Goal: Use online tool/utility: Utilize a website feature to perform a specific function

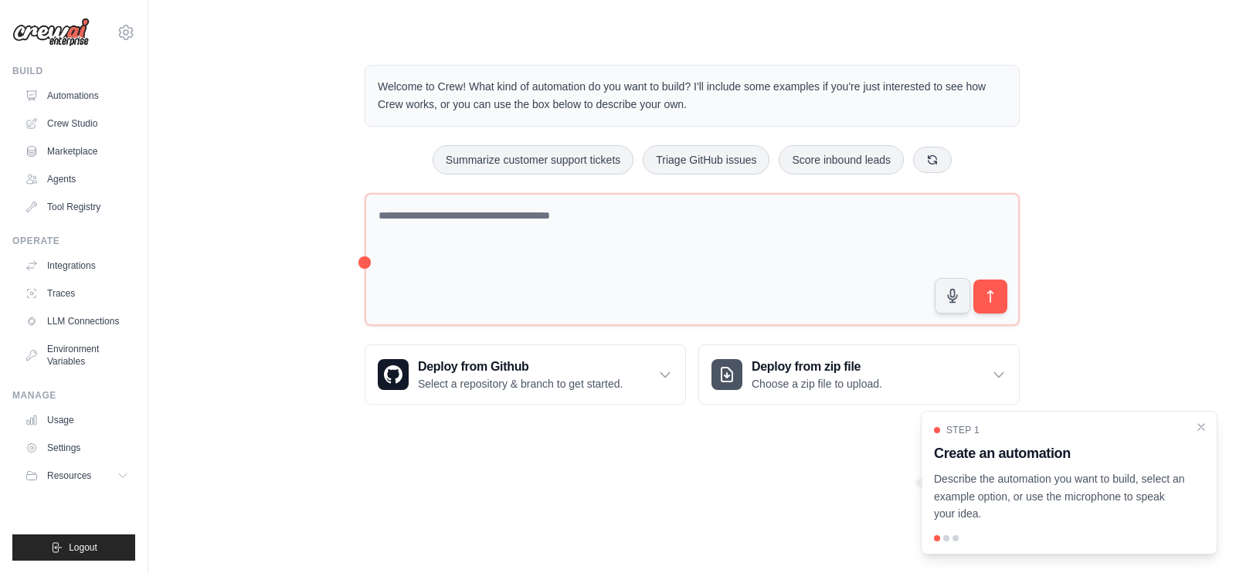
click at [73, 148] on link "Marketplace" at bounding box center [77, 151] width 117 height 25
click at [87, 121] on link "Crew Studio" at bounding box center [78, 123] width 117 height 25
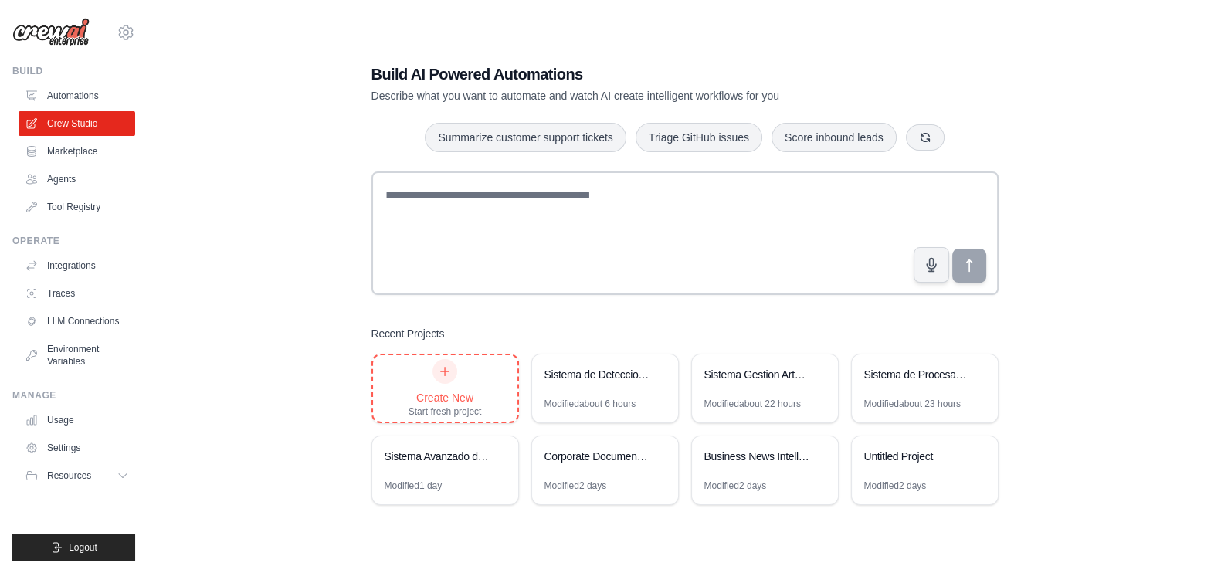
scroll to position [31, 0]
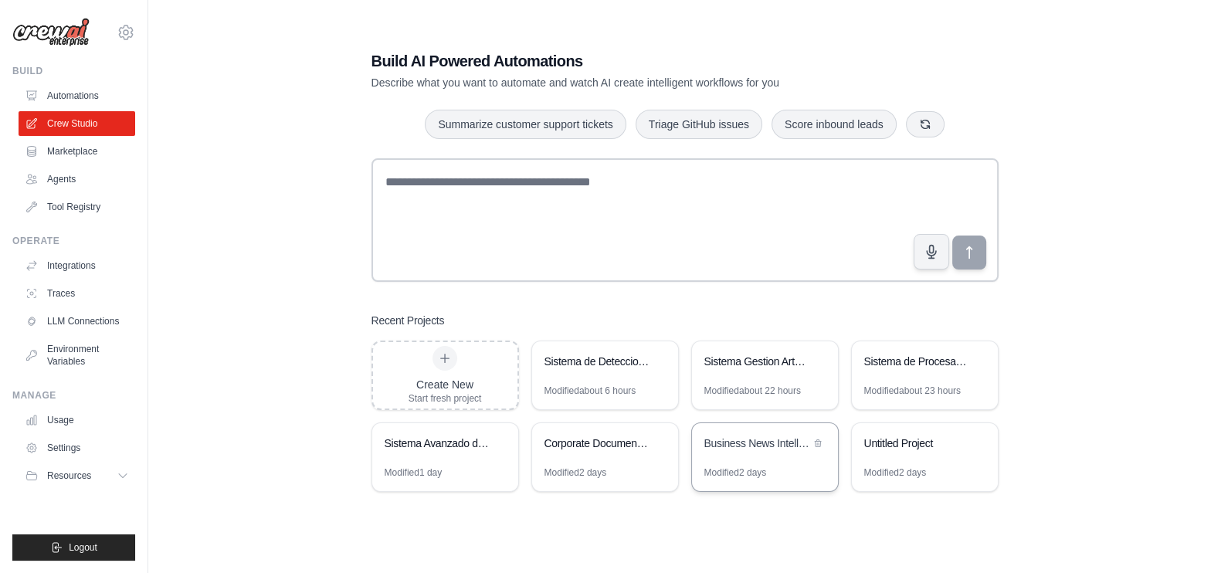
click at [757, 463] on div "Business News Intelligence Monitor" at bounding box center [765, 444] width 146 height 43
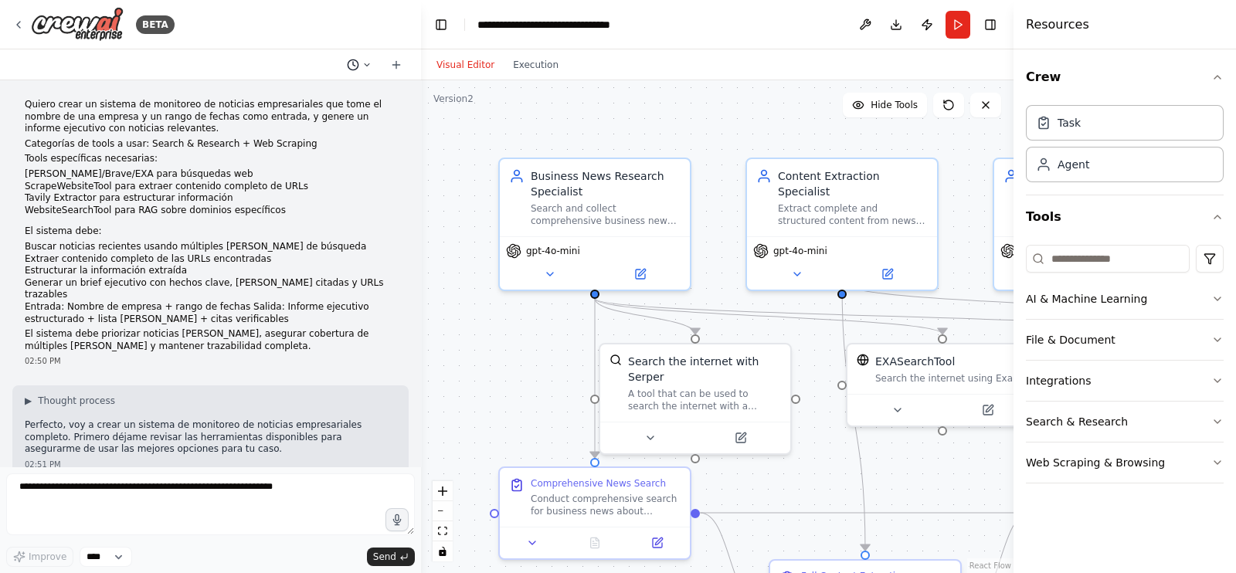
click at [354, 63] on icon at bounding box center [353, 65] width 12 height 12
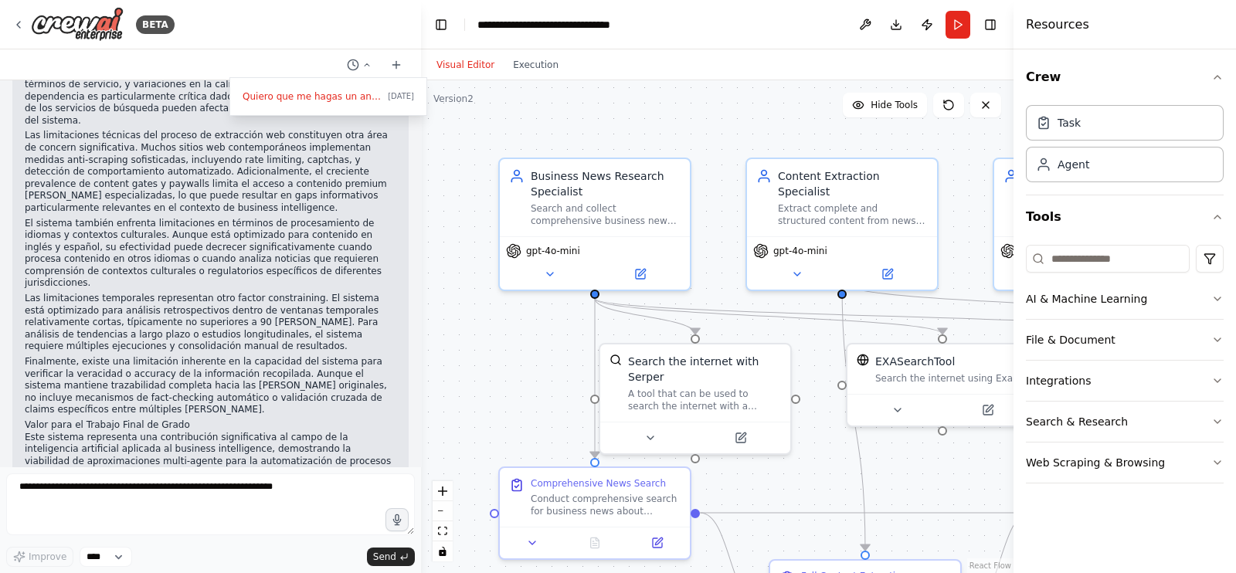
click at [351, 156] on div at bounding box center [210, 286] width 421 height 573
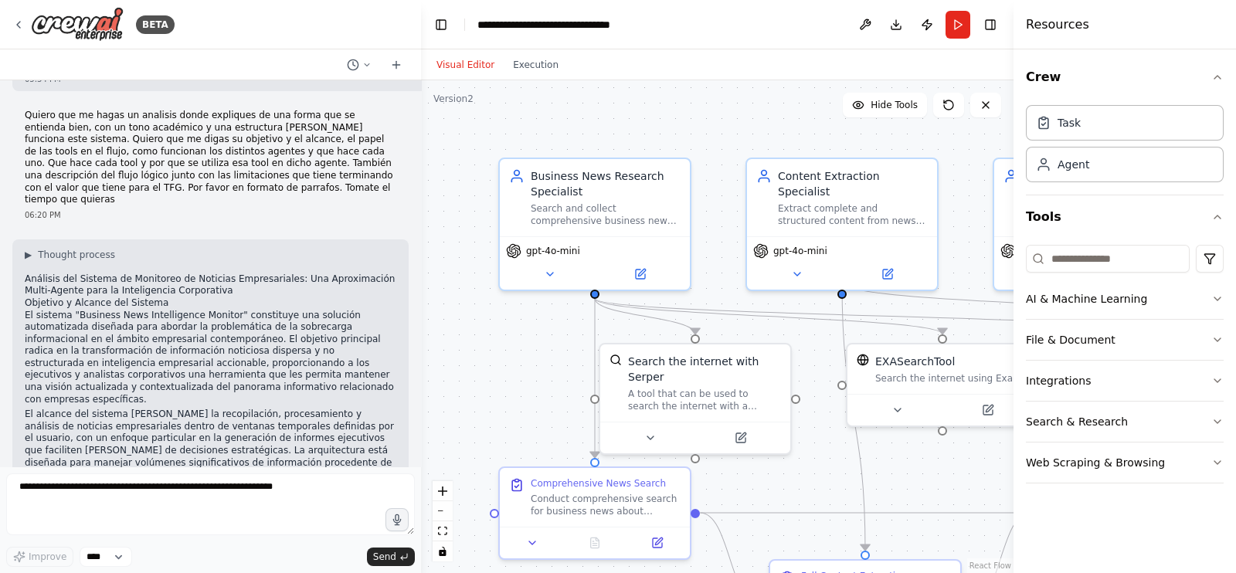
scroll to position [6941, 0]
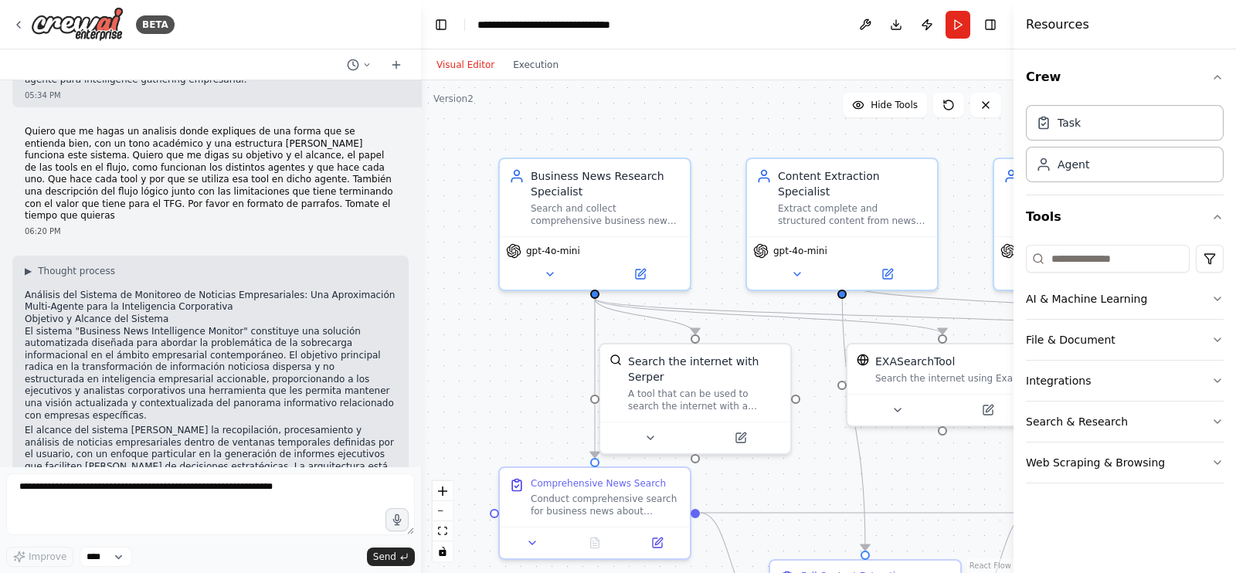
click at [27, 314] on h2 "Objetivo y Alcance del Sistema" at bounding box center [211, 320] width 372 height 12
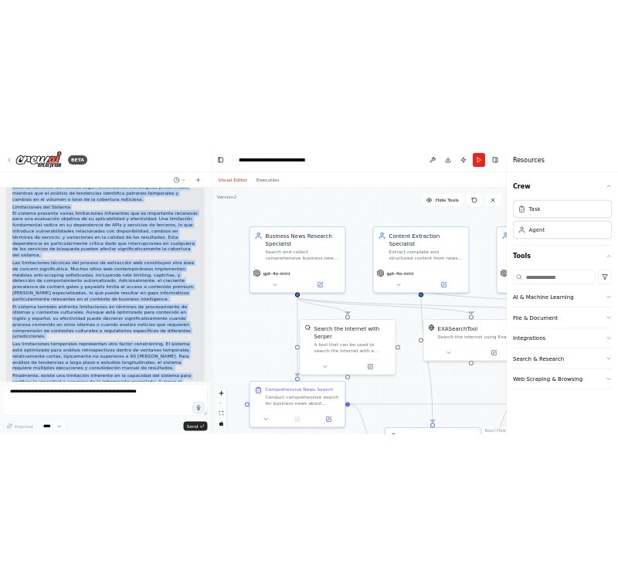
scroll to position [9134, 0]
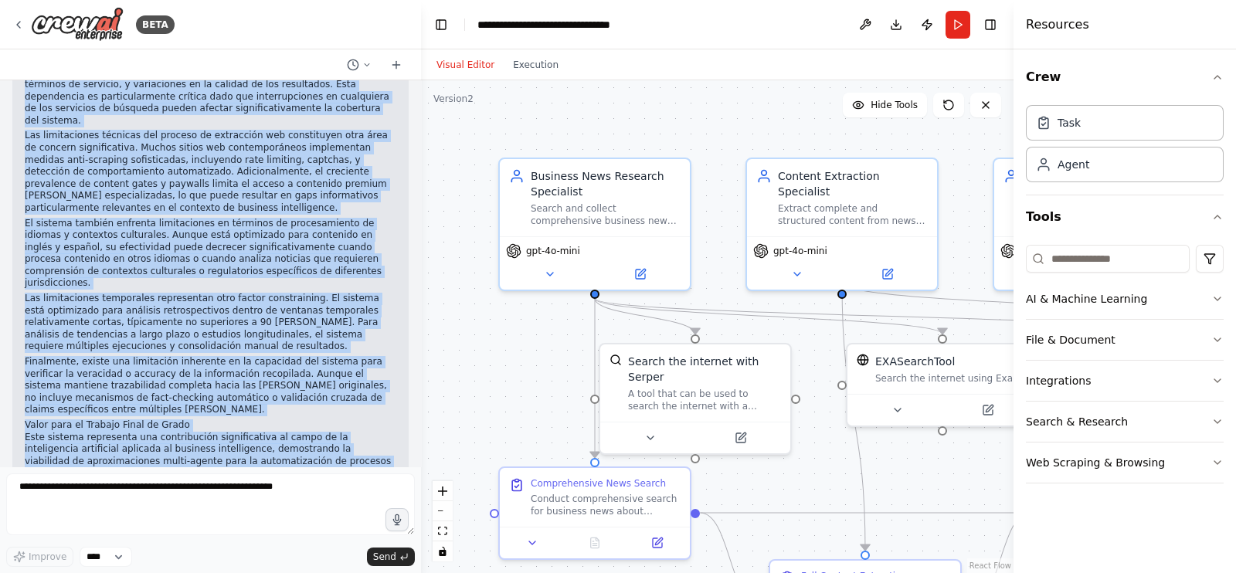
drag, startPoint x: 25, startPoint y: 154, endPoint x: 348, endPoint y: 432, distance: 425.6
copy div "Análisis del Sistema de Monitoreo de Noticias Empresariales: Una Aproximación M…"
click at [704, 117] on div ".deletable-edge-delete-btn { width: 20px; height: 20px; border: 0px solid #ffff…" at bounding box center [717, 326] width 593 height 493
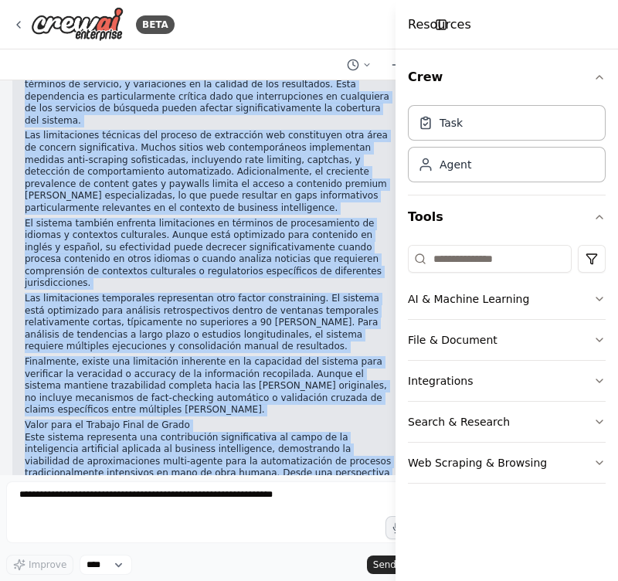
scroll to position [11487, 0]
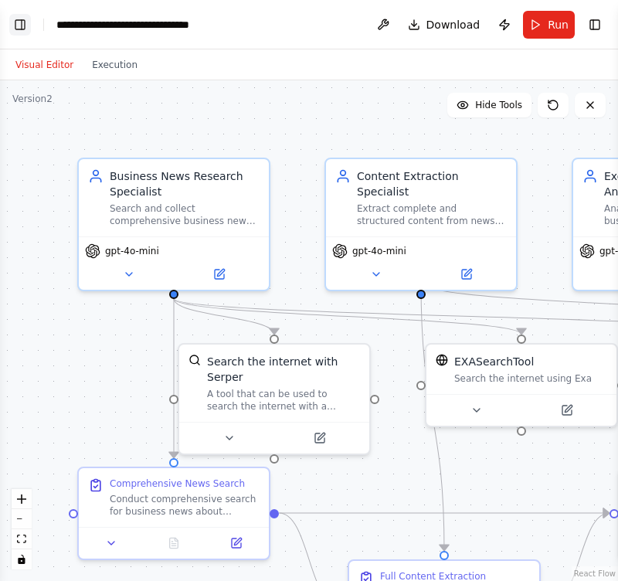
click at [18, 15] on button "Toggle Left Sidebar" at bounding box center [20, 25] width 22 height 22
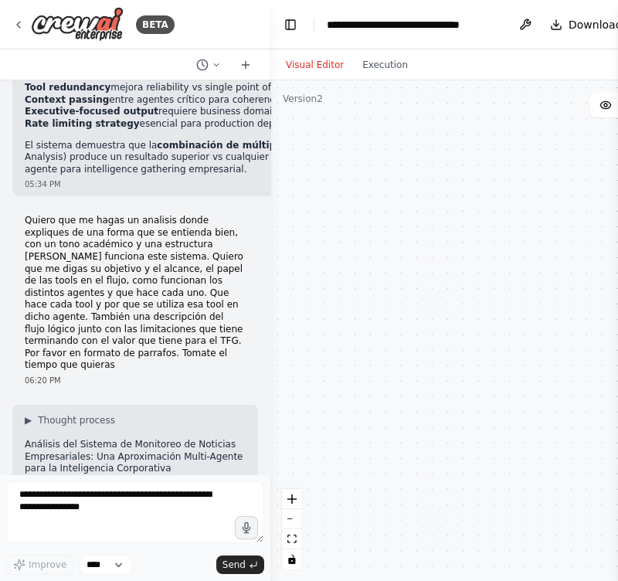
scroll to position [11769, 0]
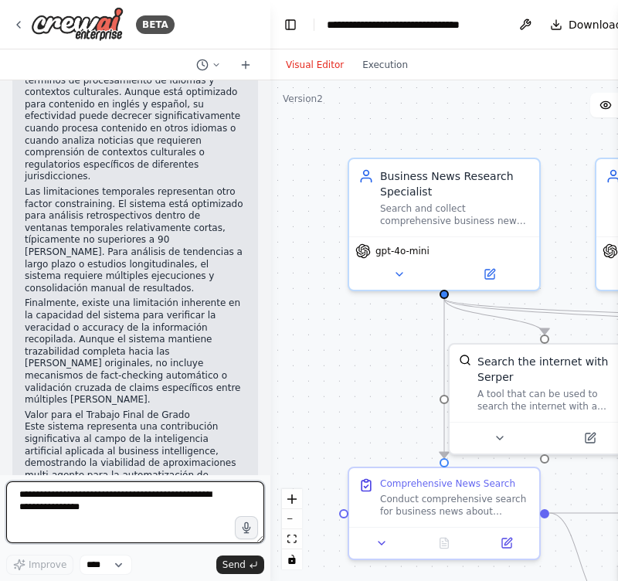
click at [52, 519] on textarea at bounding box center [135, 512] width 258 height 62
paste textarea "**********"
type textarea "**********"
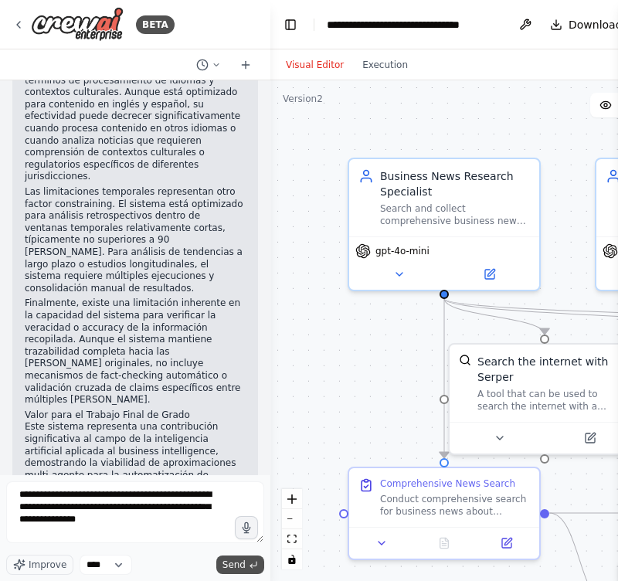
click at [235, 561] on span "Send" at bounding box center [233, 565] width 23 height 12
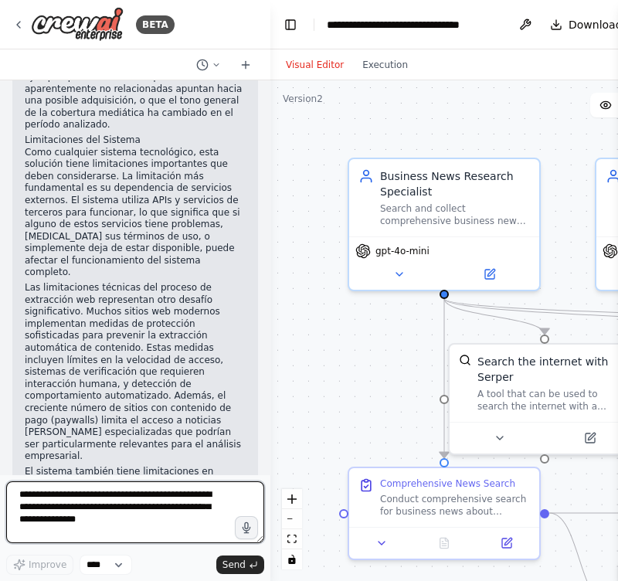
scroll to position [15837, 0]
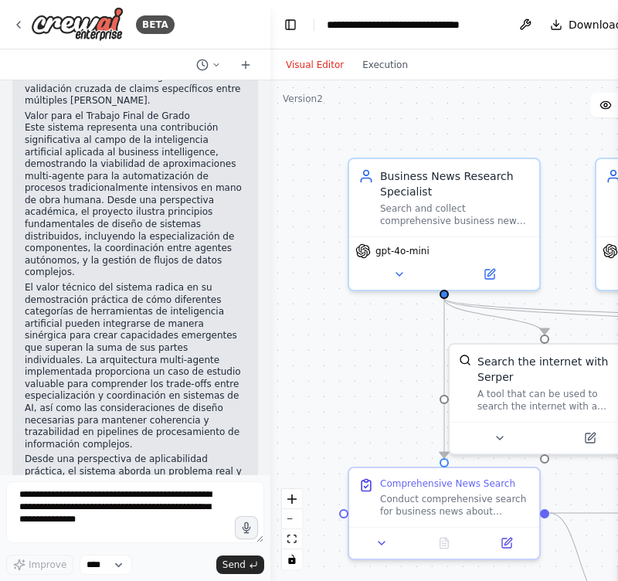
scroll to position [12021, 0]
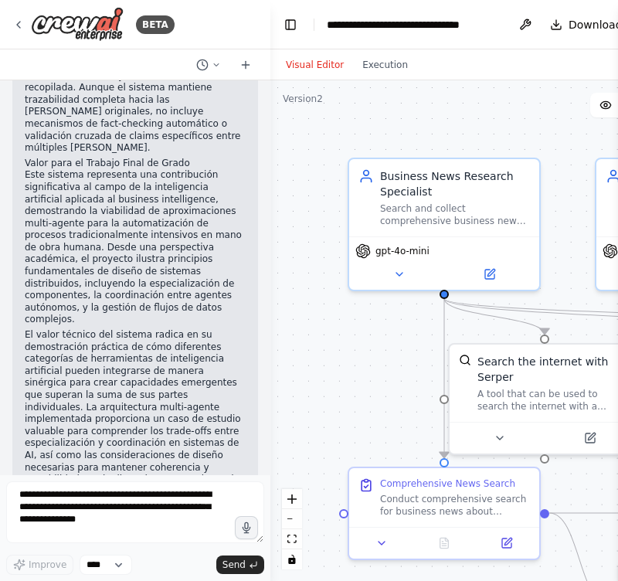
drag, startPoint x: 188, startPoint y: 439, endPoint x: 29, endPoint y: 338, distance: 188.2
copy div "Análisis del Sistema de Monitoreo de Noticias Empresariales: Una Solución Autom…"
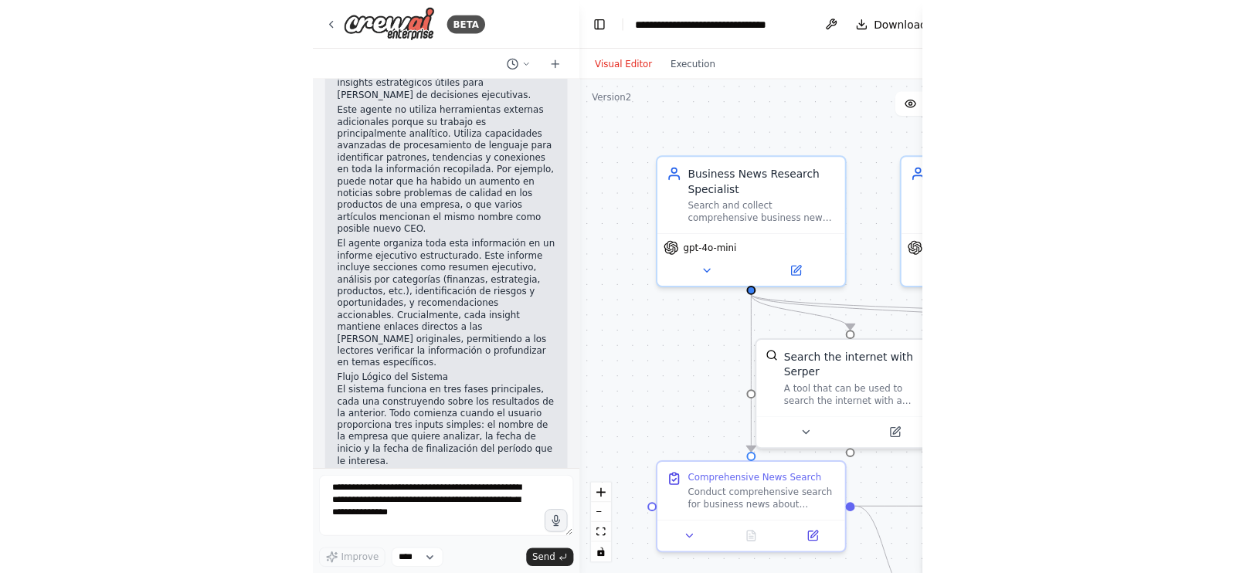
scroll to position [14842, 0]
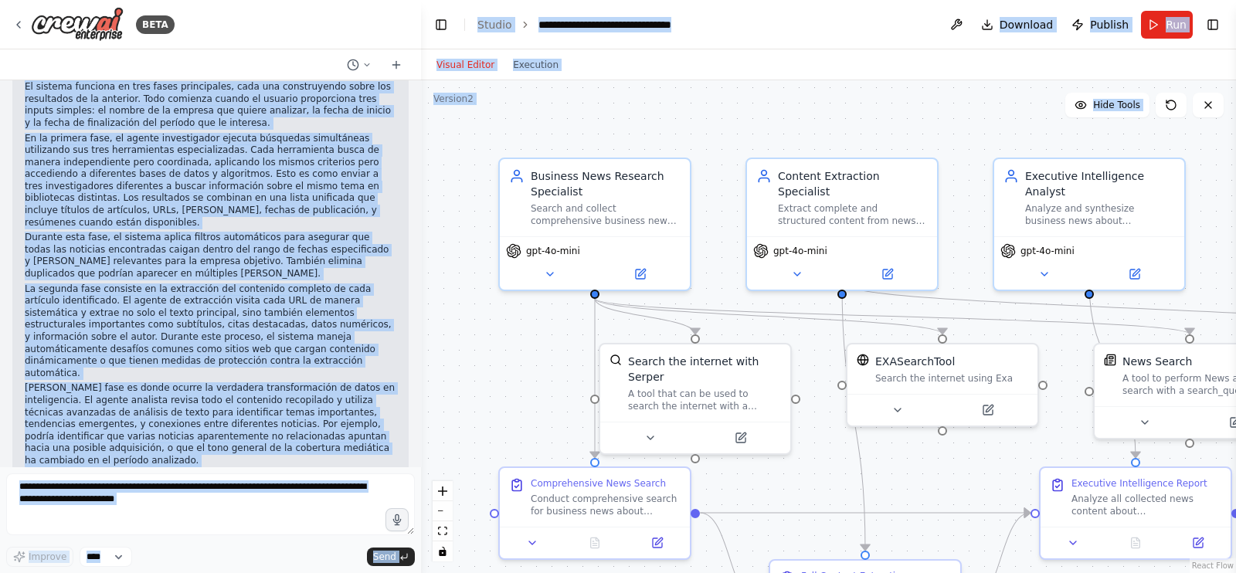
scroll to position [11685, 0]
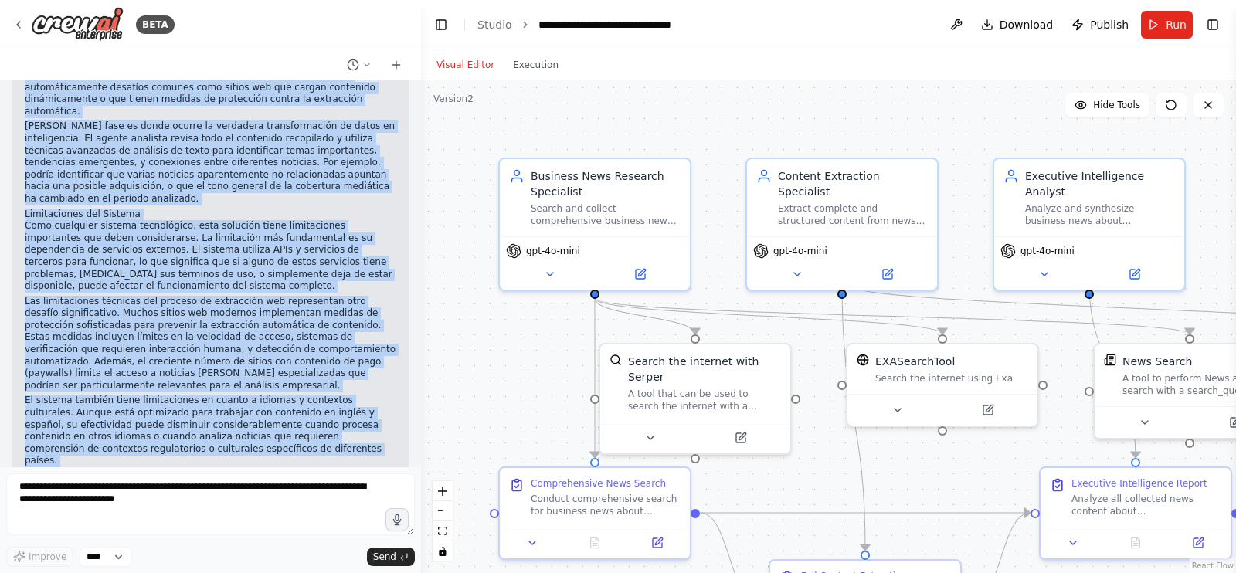
drag, startPoint x: 25, startPoint y: 202, endPoint x: 372, endPoint y: 425, distance: 412.1
copy div "Análisis del Sistema de Monitoreo de Noticias Empresariales: Una Solución Autom…"
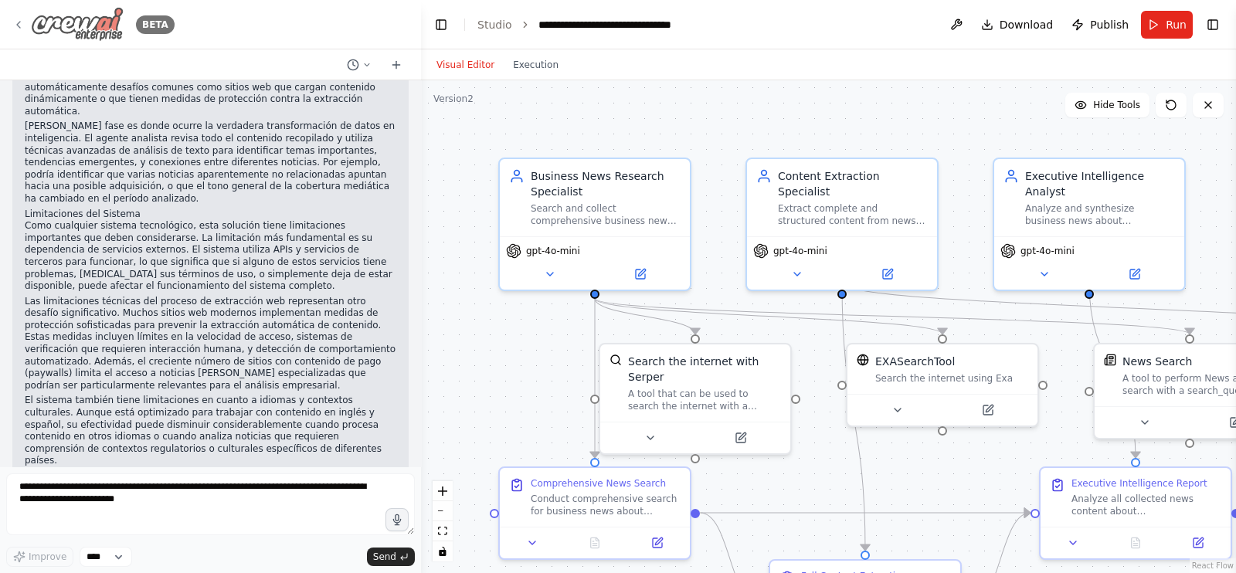
click at [23, 9] on div "BETA" at bounding box center [93, 24] width 162 height 35
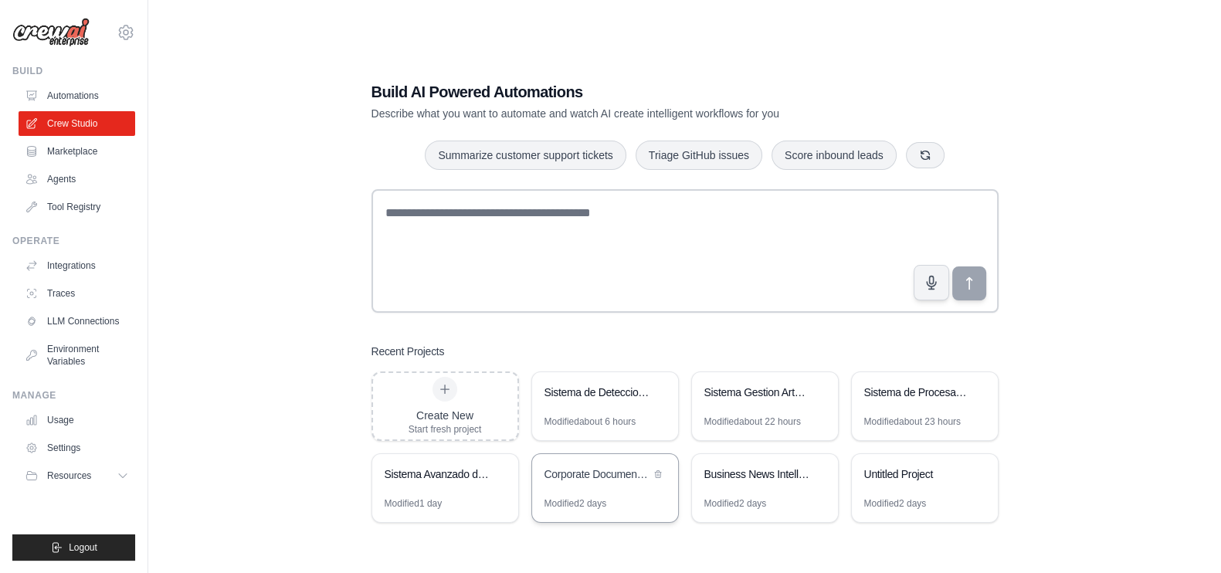
click at [598, 489] on div "Corporate Document Intelligence System" at bounding box center [605, 475] width 146 height 43
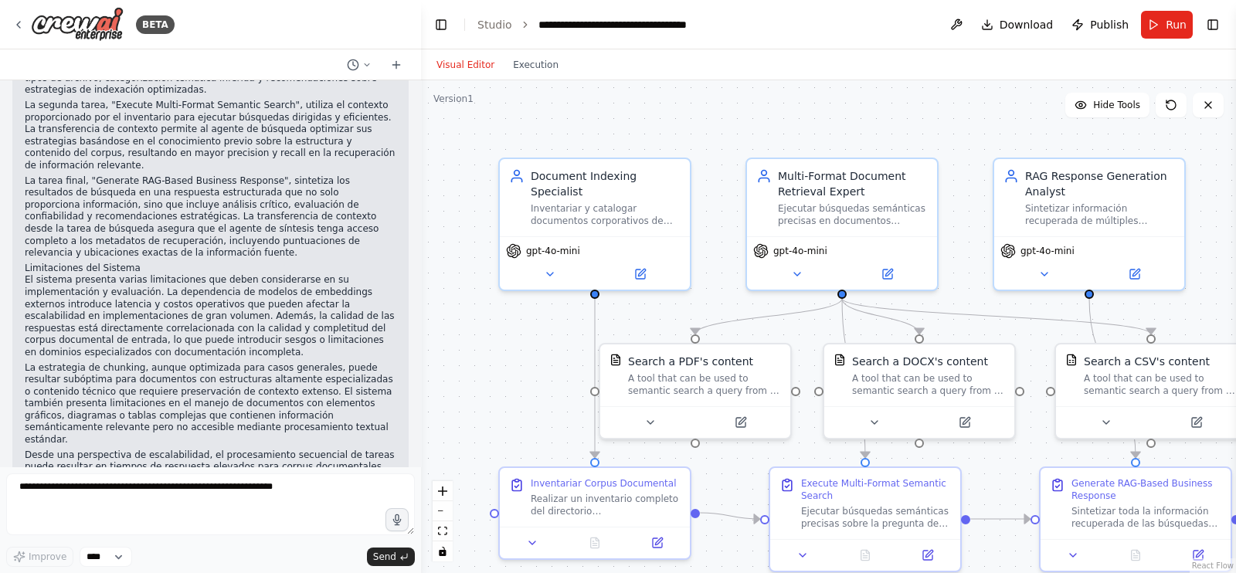
scroll to position [6495, 0]
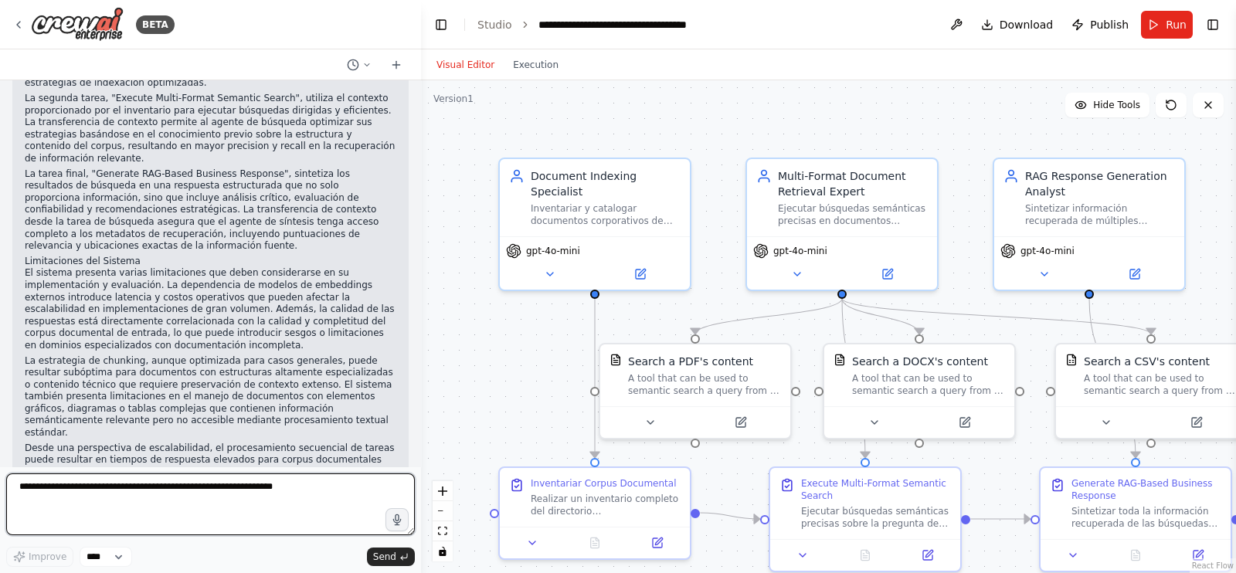
click at [147, 492] on textarea at bounding box center [210, 505] width 409 height 62
paste textarea "**********"
type textarea "**********"
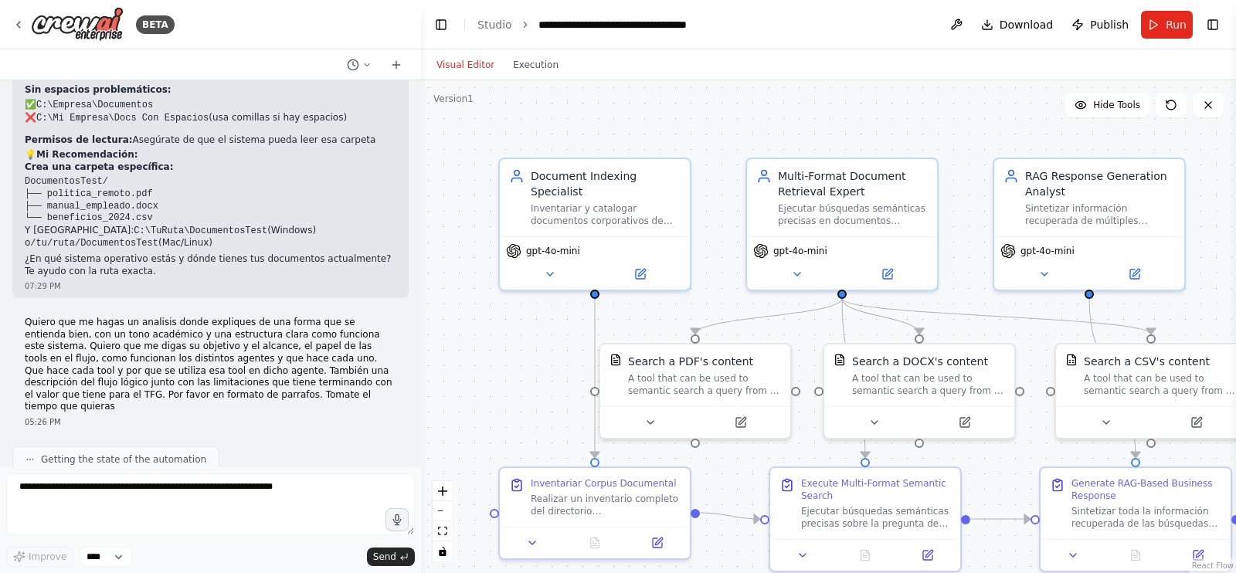
scroll to position [4770, 0]
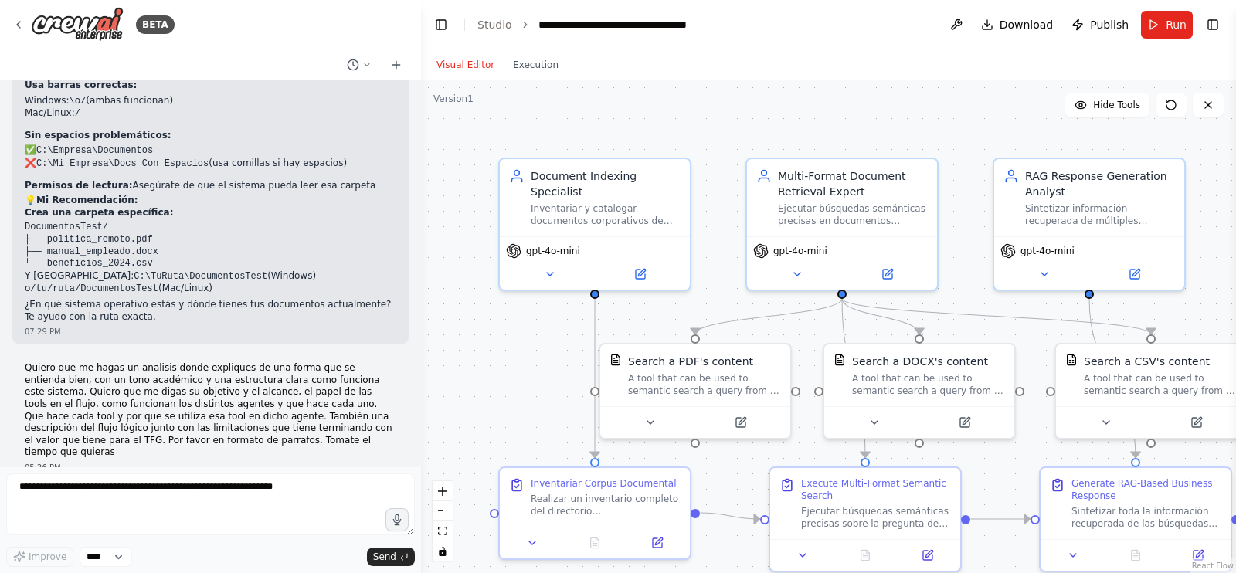
drag, startPoint x: 99, startPoint y: 423, endPoint x: 15, endPoint y: 342, distance: 116.9
click at [15, 342] on div "Hello! I'm the CrewAI assistant. What kind of automation do you want to build? …" at bounding box center [210, 273] width 421 height 386
copy div "Análisis Técnico del Corporate Document Intelligence System: Una Implementación…"
click at [296, 324] on div "Hello! I'm the CrewAI assistant. What kind of automation do you want to build? …" at bounding box center [210, 273] width 421 height 386
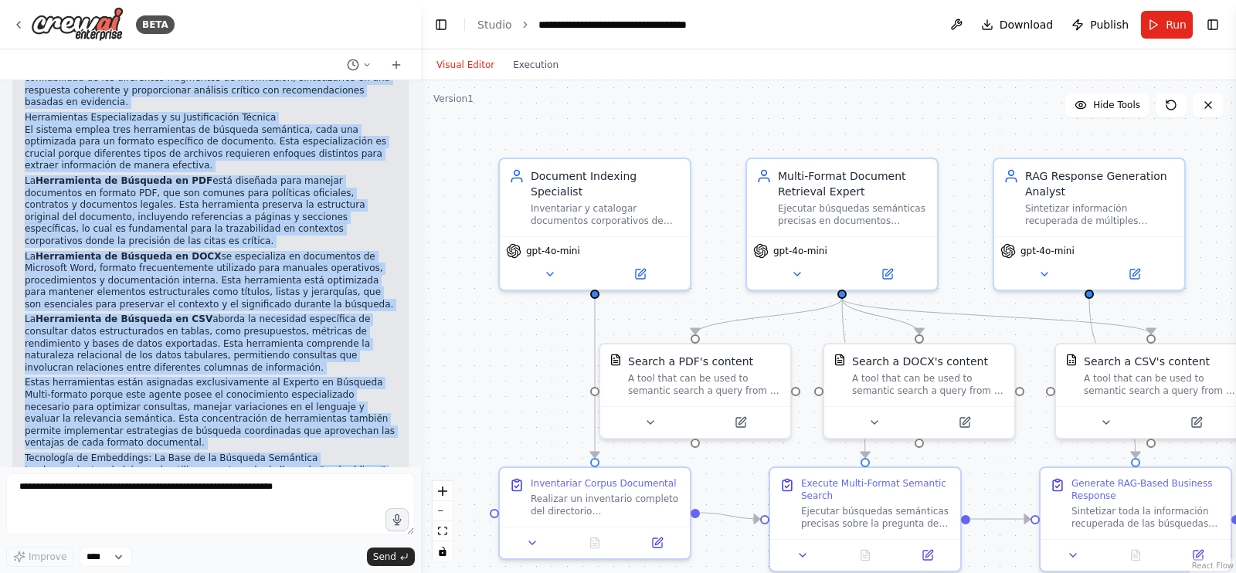
scroll to position [8242, 0]
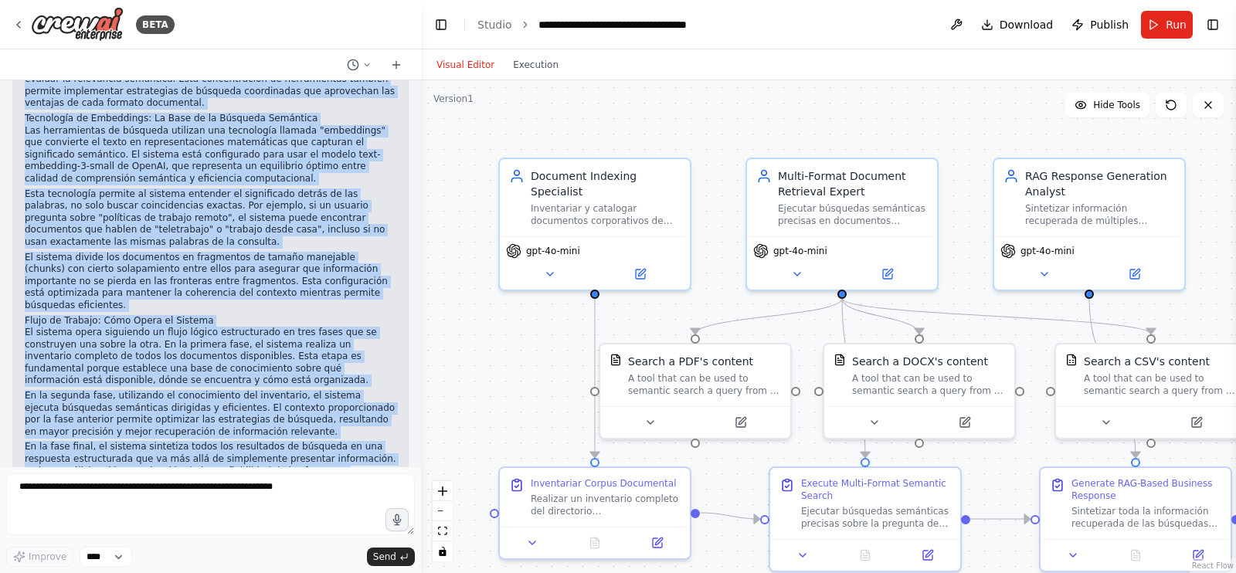
drag, startPoint x: 25, startPoint y: 237, endPoint x: 272, endPoint y: 428, distance: 312.3
click at [272, 428] on div "▶ Thought process Análisis del Corporate Document Intelligence System: Un Siste…" at bounding box center [211, 127] width 372 height 1761
copy div "Análisis del Corporate Document Intelligence System: Un Sistema Inteligente par…"
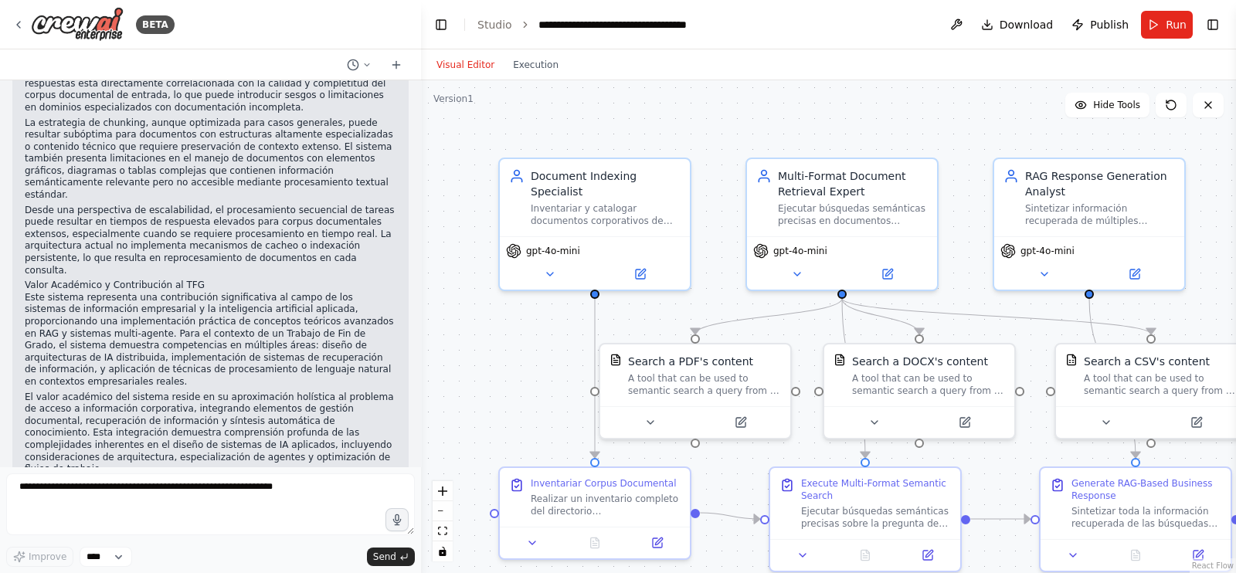
scroll to position [6733, 0]
click at [477, 335] on div ".deletable-edge-delete-btn { width: 20px; height: 20px; border: 0px solid #ffff…" at bounding box center [828, 326] width 815 height 493
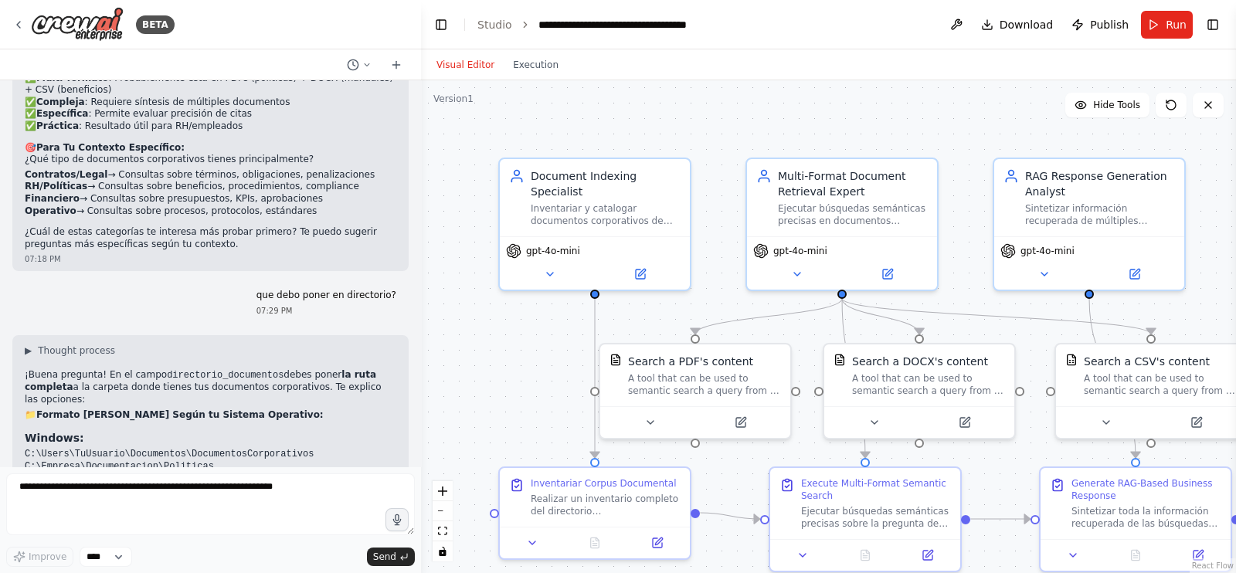
scroll to position [3897, 0]
click at [529, 67] on button "Execution" at bounding box center [536, 65] width 64 height 19
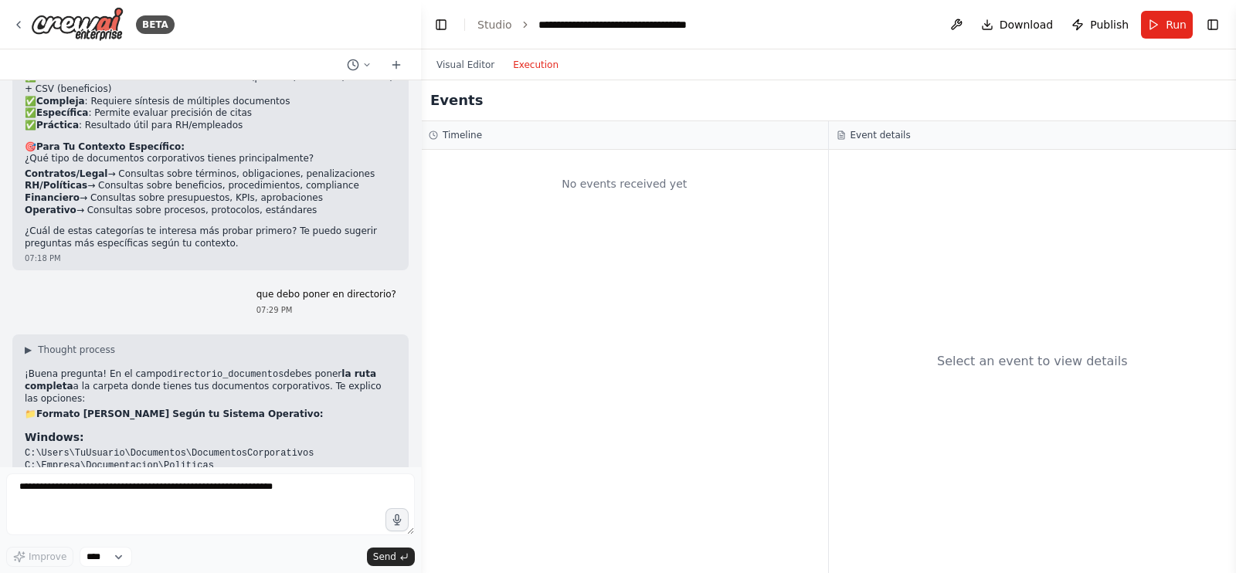
click at [606, 151] on div "No events received yet" at bounding box center [624, 361] width 407 height 423
click at [464, 63] on button "Visual Editor" at bounding box center [465, 65] width 76 height 19
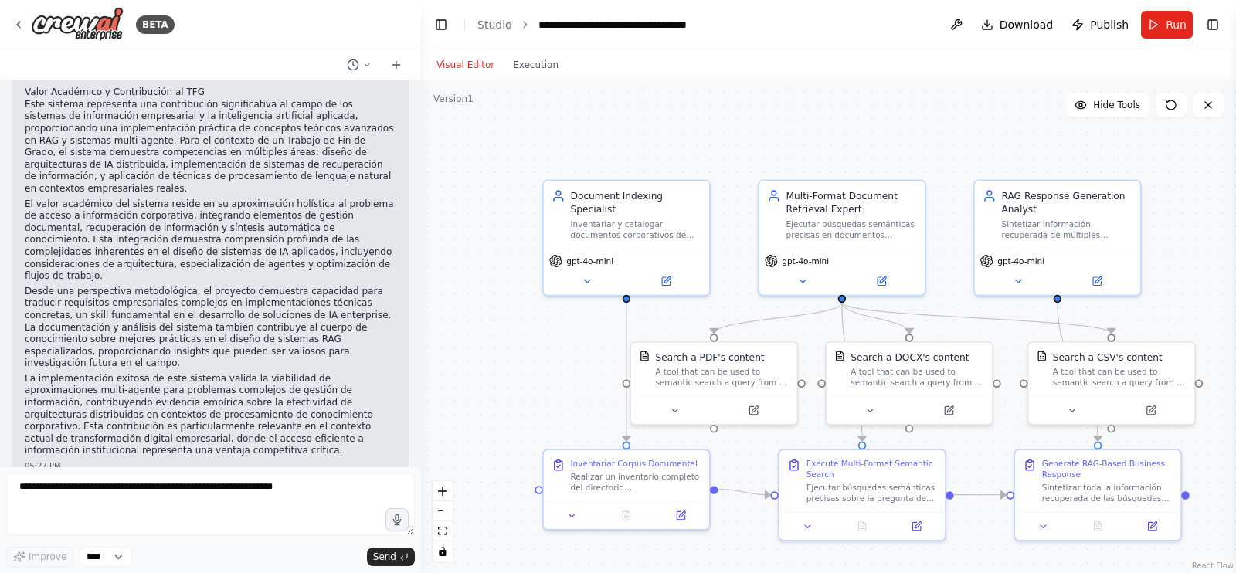
scroll to position [8242, 0]
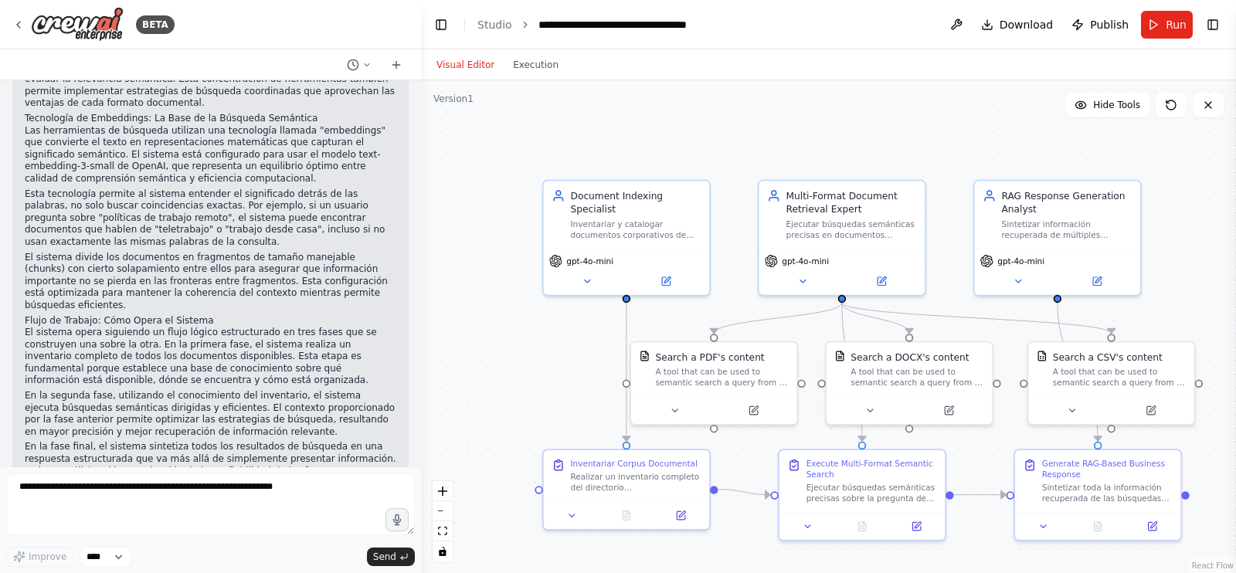
click at [530, 75] on div "Visual Editor Execution" at bounding box center [497, 64] width 141 height 31
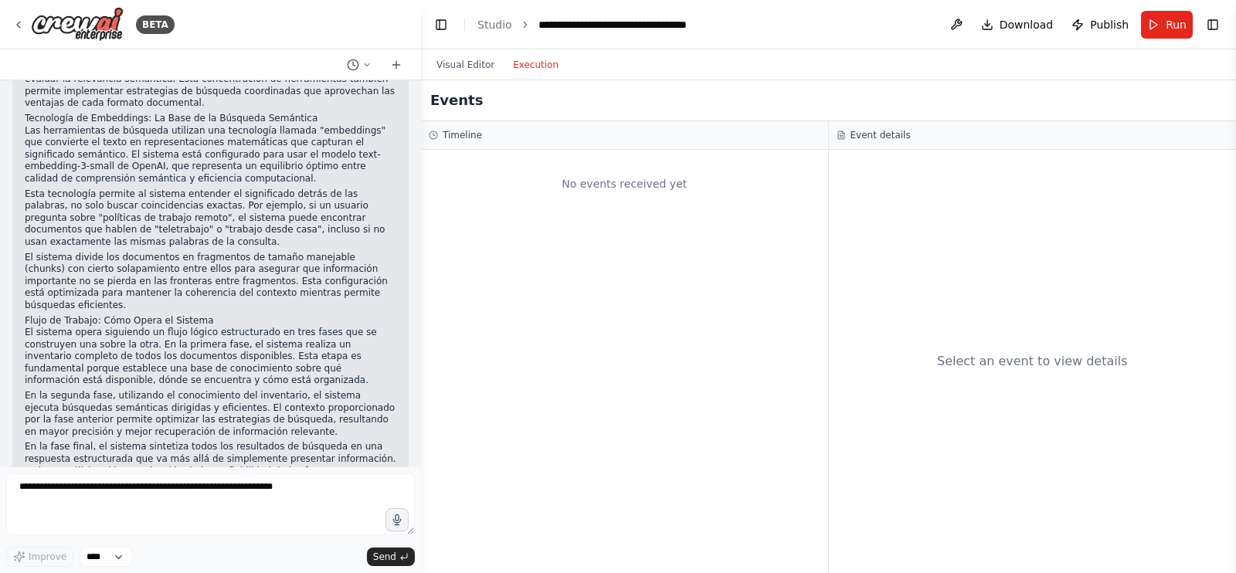
click at [529, 64] on button "Execution" at bounding box center [536, 65] width 64 height 19
click at [493, 121] on div "Timeline" at bounding box center [624, 135] width 407 height 29
click at [479, 131] on div "Timeline" at bounding box center [625, 135] width 392 height 12
click at [479, 132] on div "Timeline" at bounding box center [625, 135] width 392 height 12
click at [471, 61] on button "Visual Editor" at bounding box center [465, 65] width 76 height 19
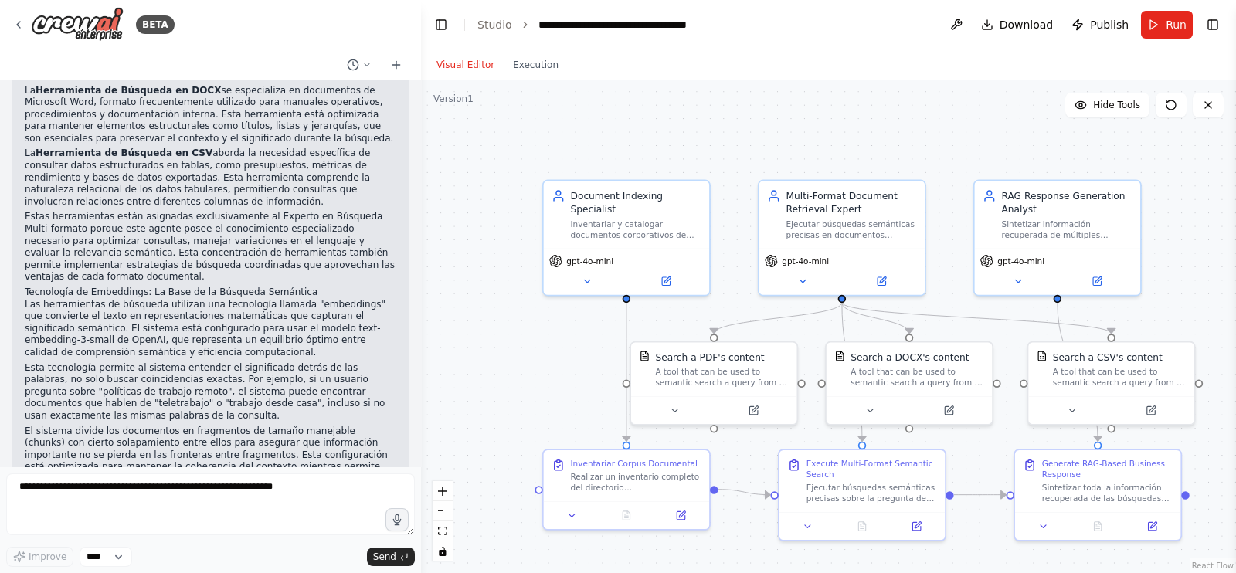
scroll to position [8047, 0]
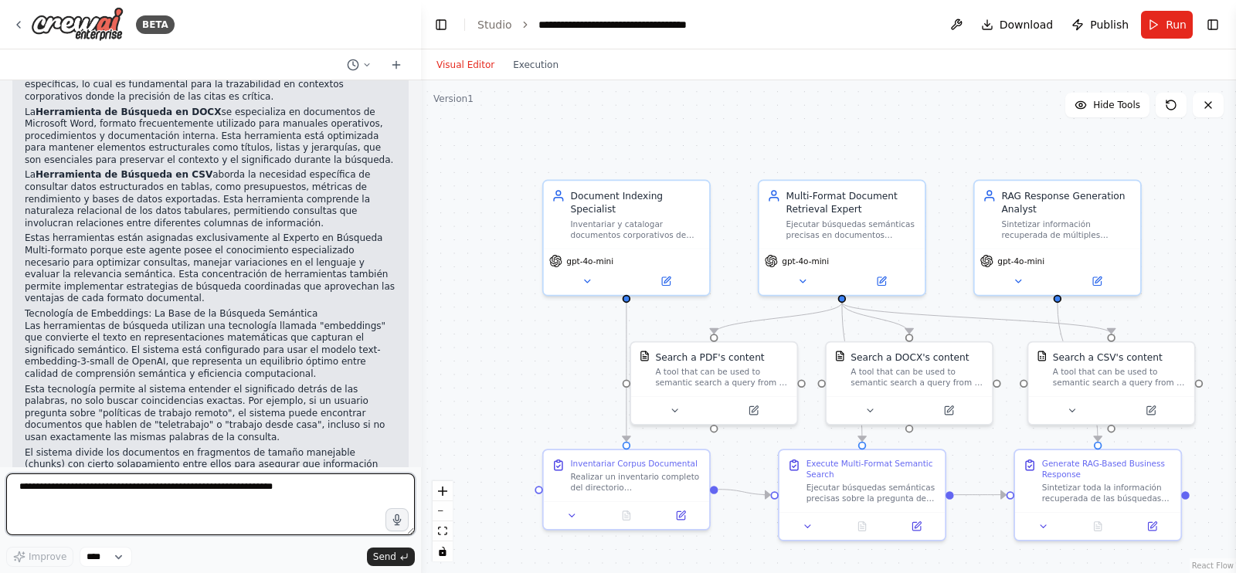
click at [370, 488] on textarea at bounding box center [210, 505] width 409 height 62
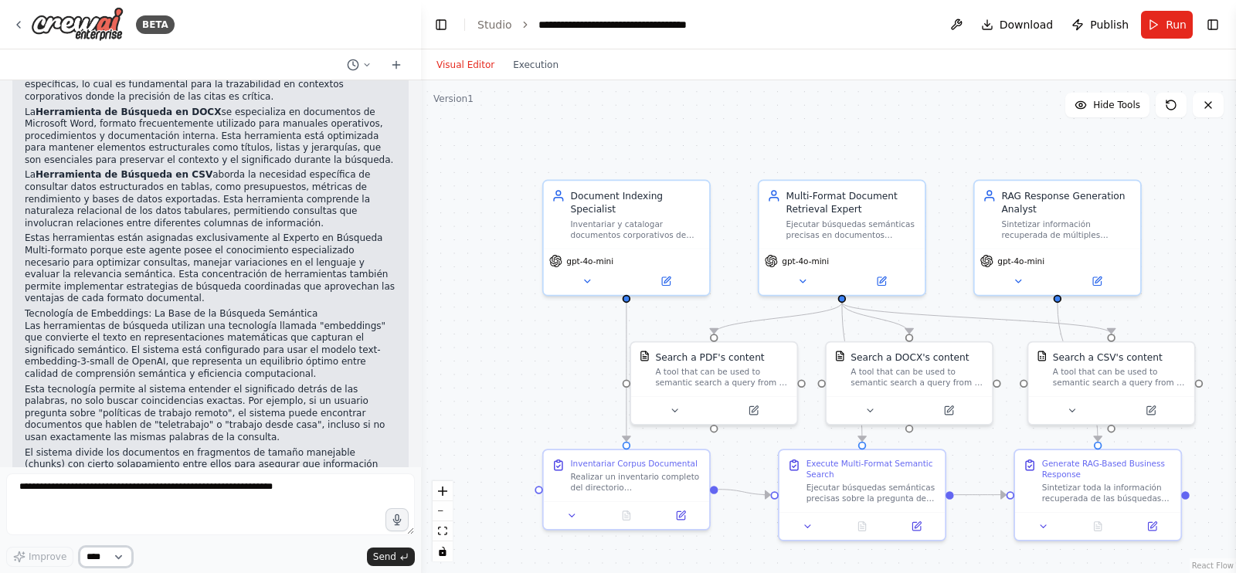
click at [119, 554] on select "****" at bounding box center [106, 557] width 53 height 20
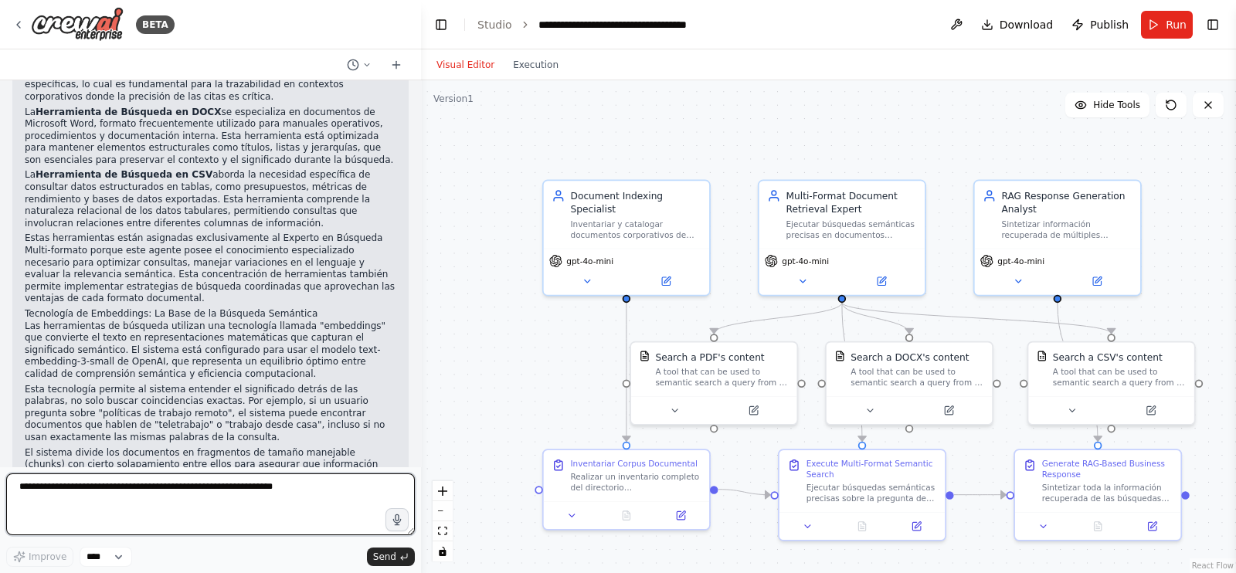
click at [178, 511] on textarea at bounding box center [210, 505] width 409 height 62
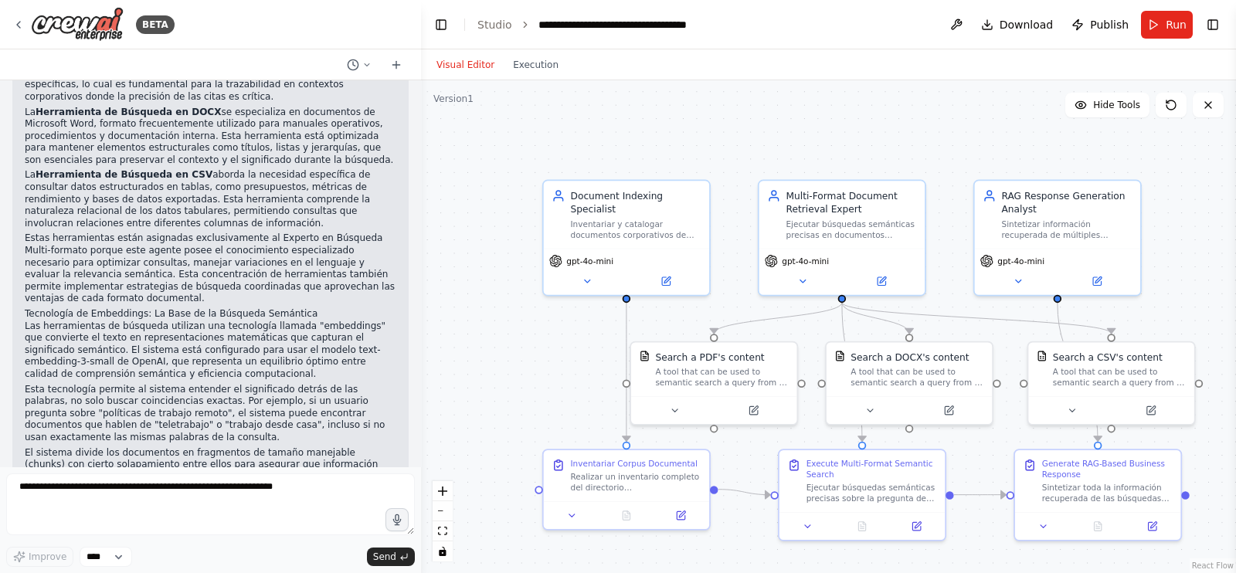
click at [485, 390] on div ".deletable-edge-delete-btn { width: 20px; height: 20px; border: 0px solid #ffff…" at bounding box center [828, 326] width 815 height 493
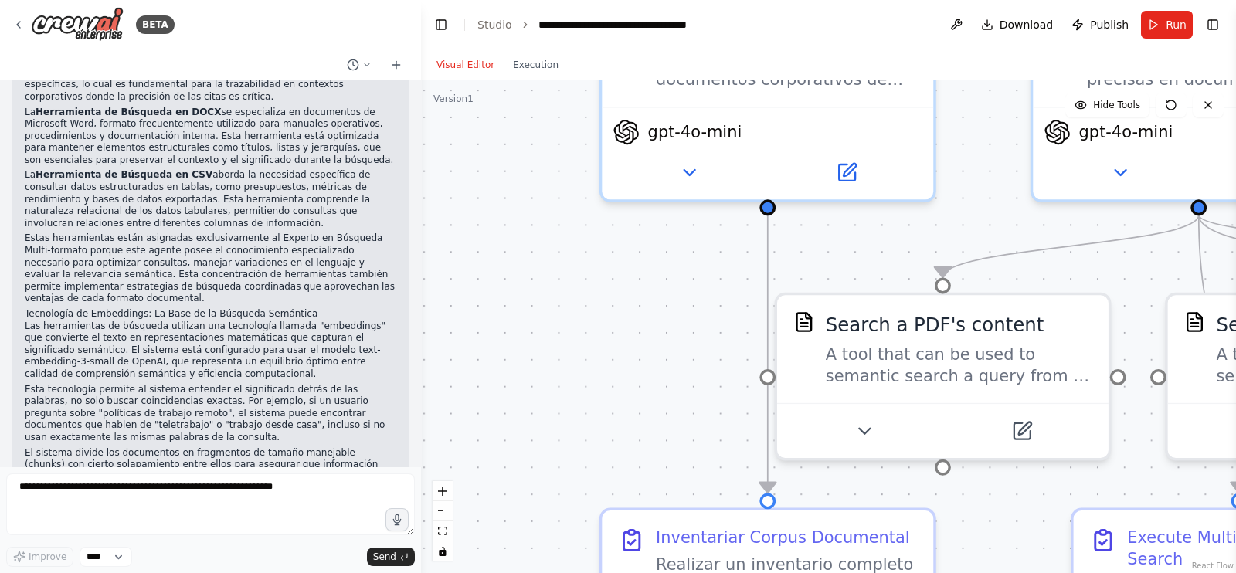
click at [485, 386] on div ".deletable-edge-delete-btn { width: 20px; height: 20px; border: 0px solid #ffff…" at bounding box center [828, 326] width 815 height 493
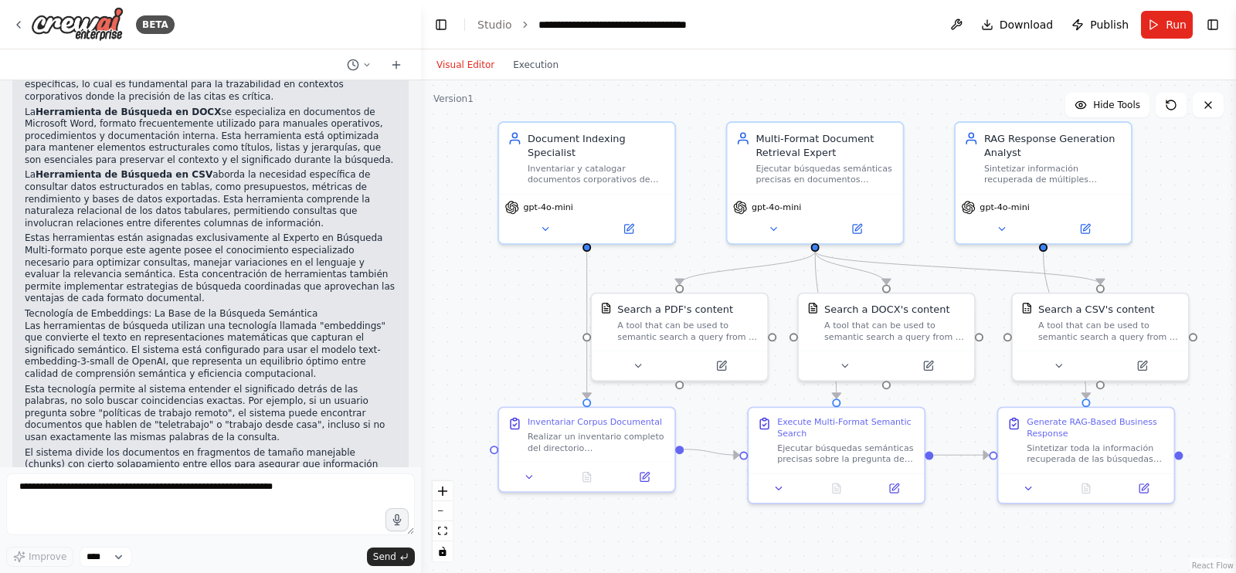
drag, startPoint x: 515, startPoint y: 399, endPoint x: 470, endPoint y: 356, distance: 62.3
click at [470, 356] on div ".deletable-edge-delete-btn { width: 20px; height: 20px; border: 0px solid #ffff…" at bounding box center [828, 326] width 815 height 493
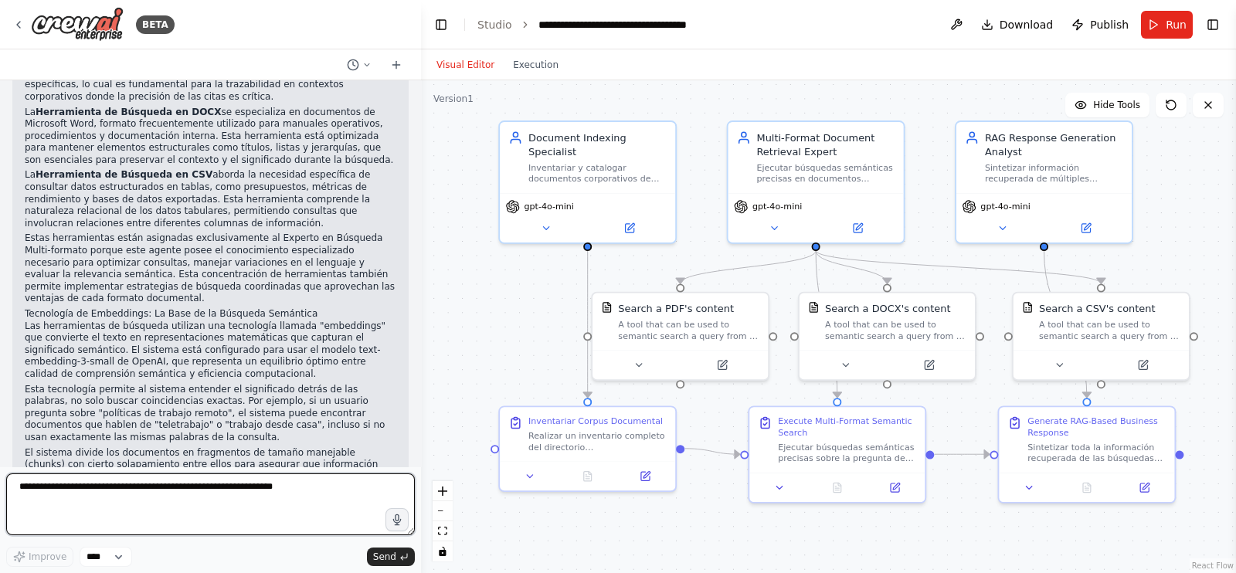
click at [243, 504] on textarea at bounding box center [210, 505] width 409 height 62
type textarea "*"
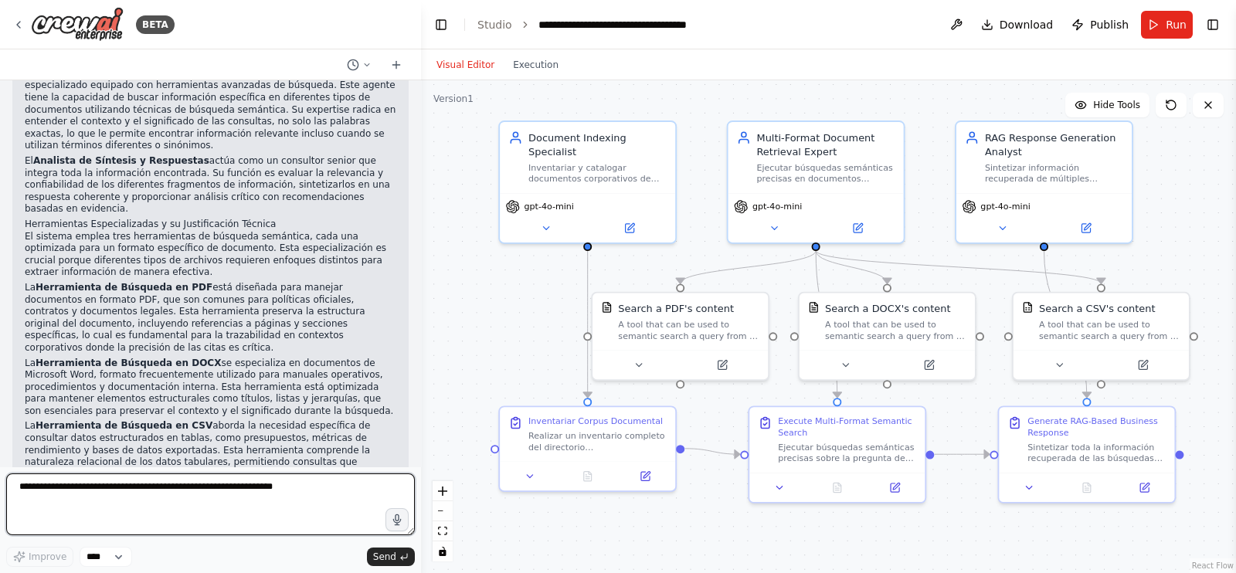
scroll to position [7803, 0]
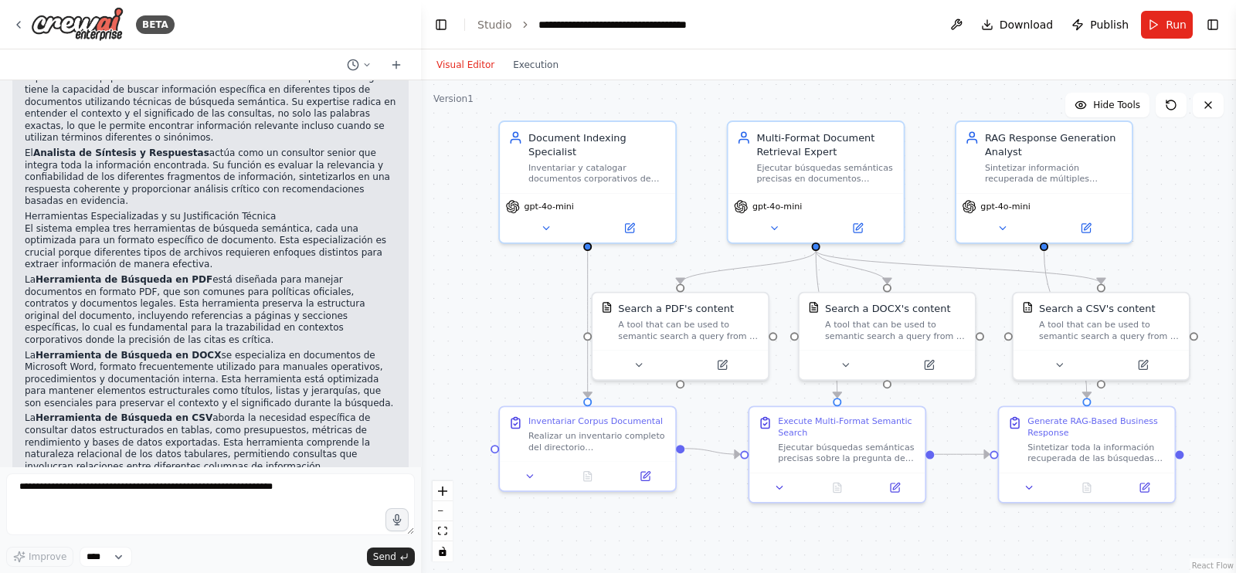
click at [834, 553] on div ".deletable-edge-delete-btn { width: 20px; height: 20px; border: 0px solid #ffff…" at bounding box center [828, 326] width 815 height 493
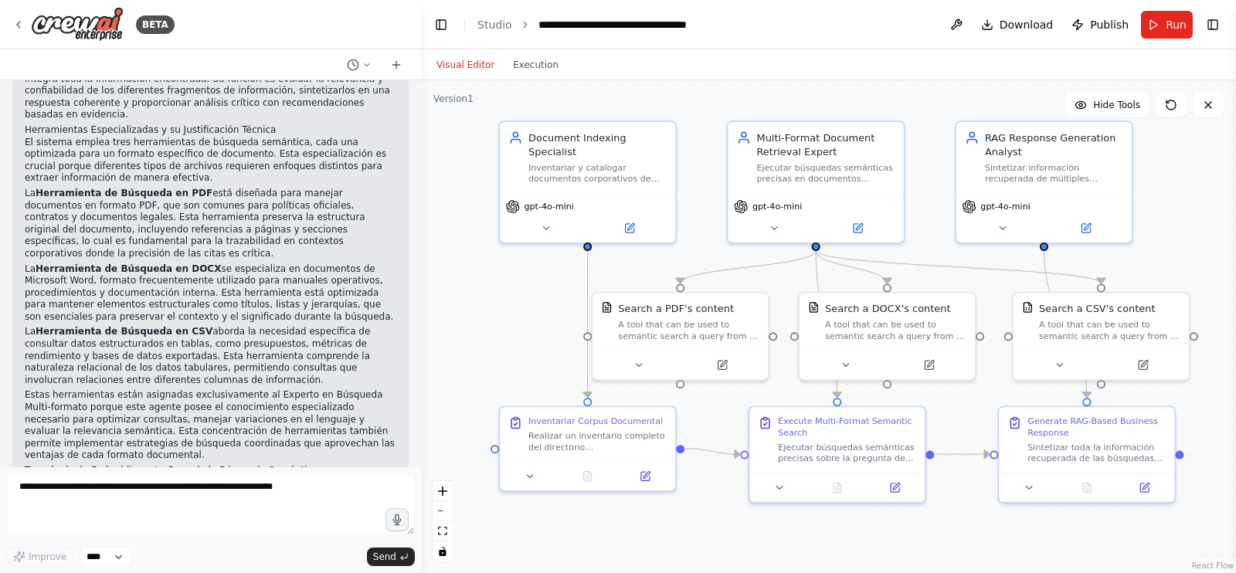
scroll to position [7896, 0]
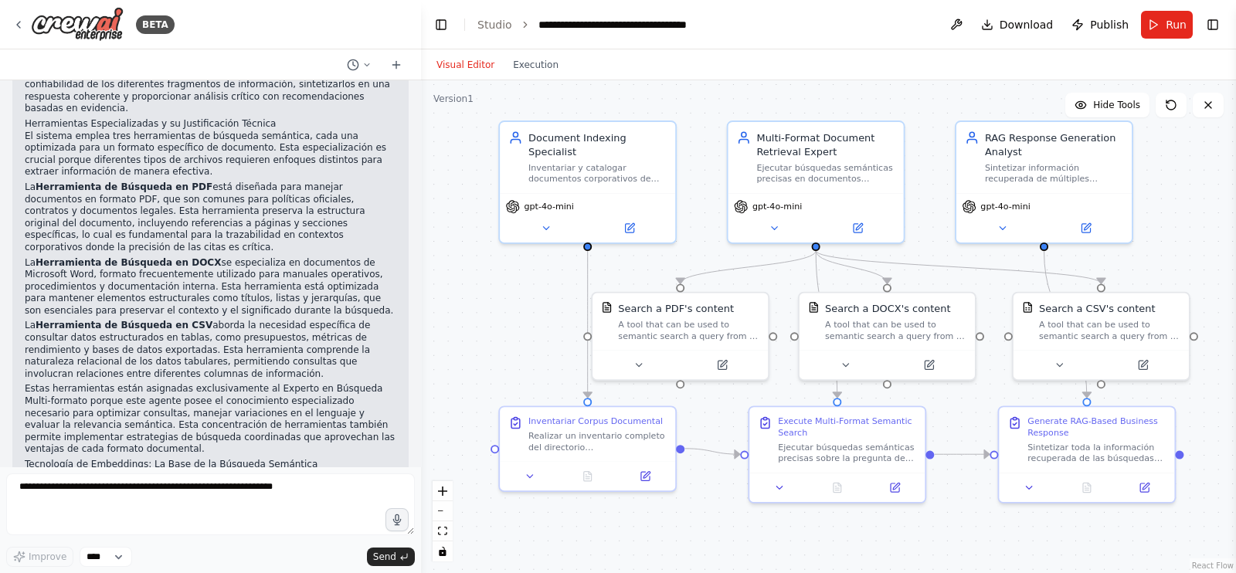
drag, startPoint x: 294, startPoint y: 302, endPoint x: 304, endPoint y: 291, distance: 14.8
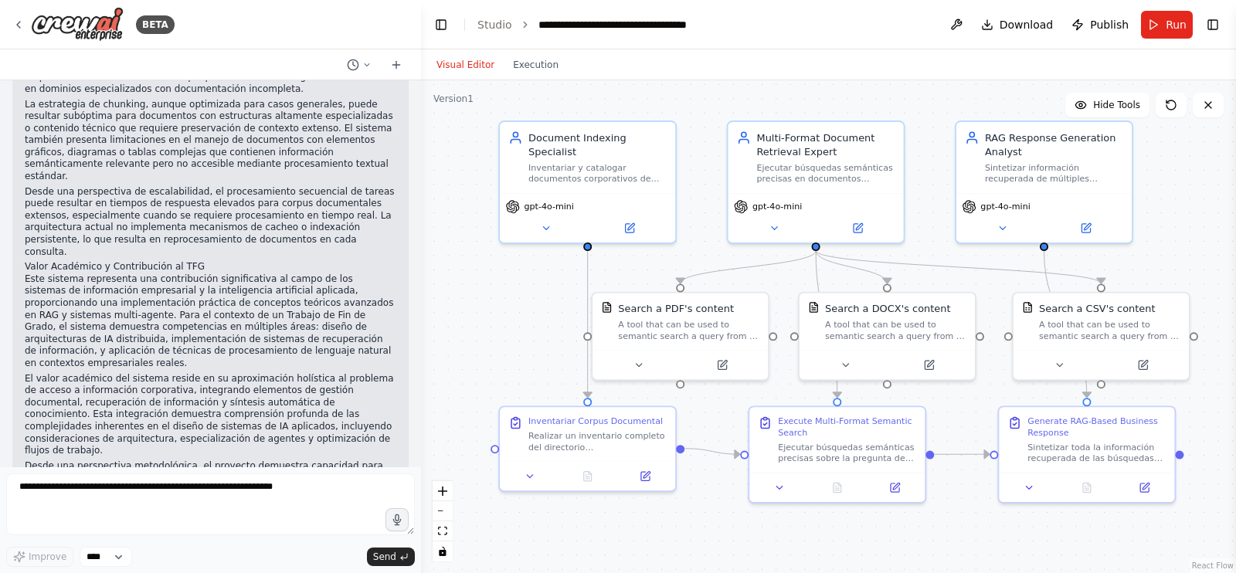
scroll to position [6777, 0]
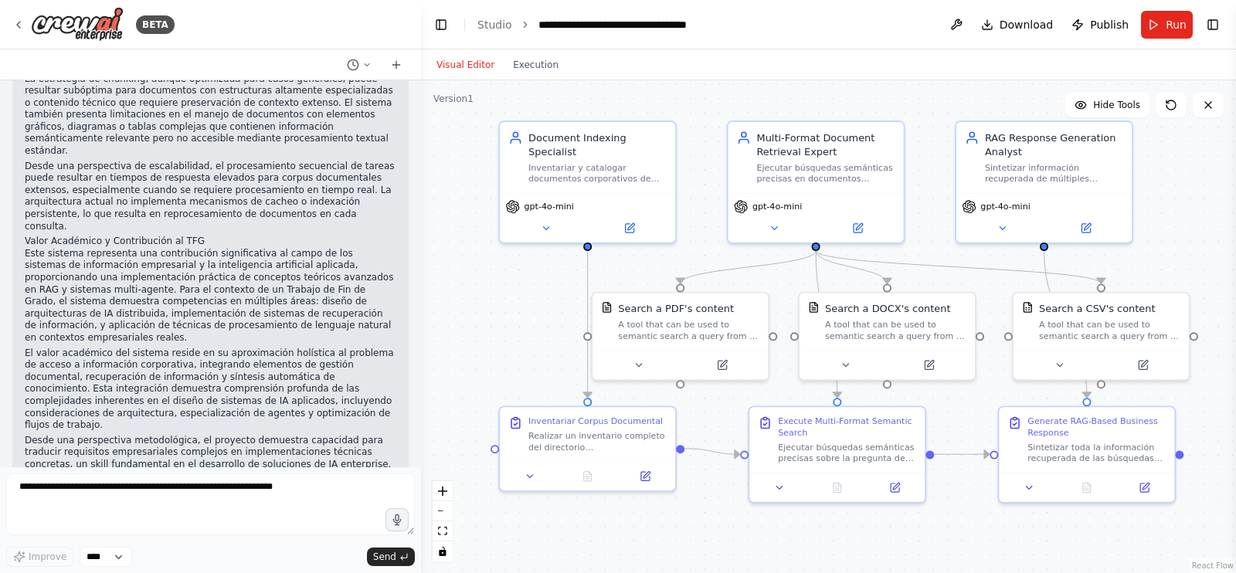
drag, startPoint x: 197, startPoint y: 427, endPoint x: 13, endPoint y: 294, distance: 226.9
copy div "Análisis del Corporate Document Intelligence System: Un Sistema Inteligente par…"
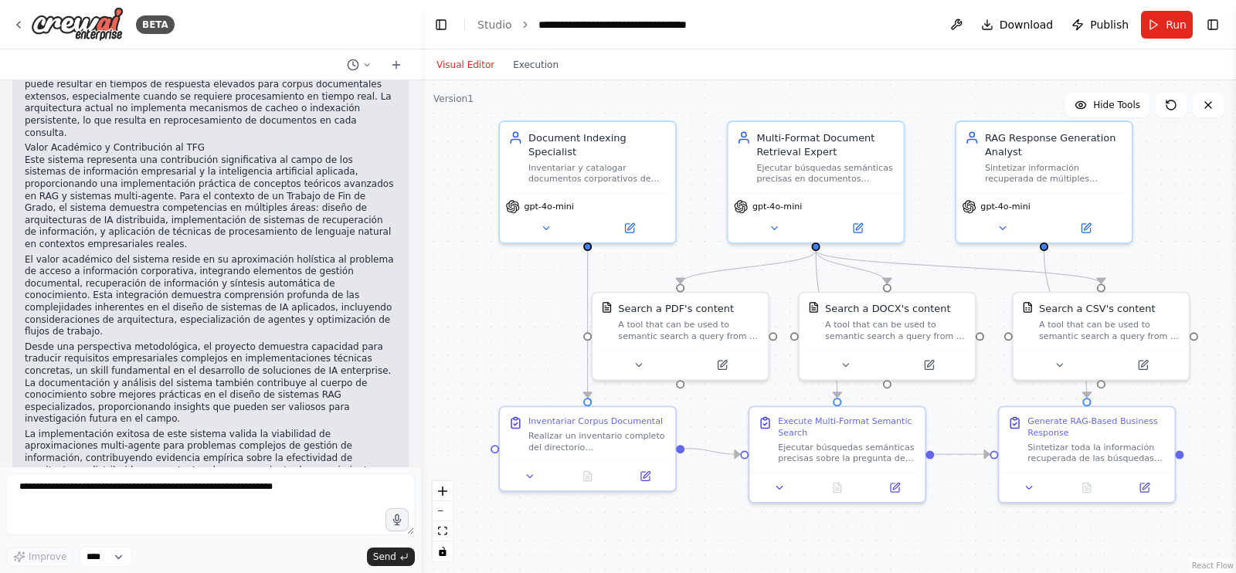
scroll to position [6889, 0]
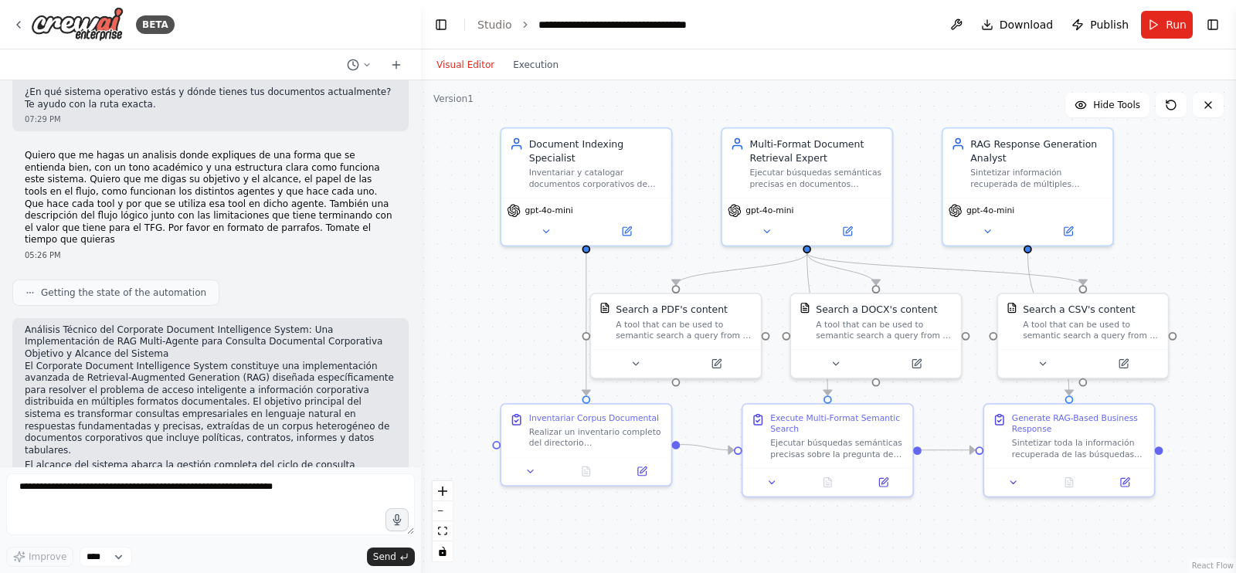
scroll to position [4986, 0]
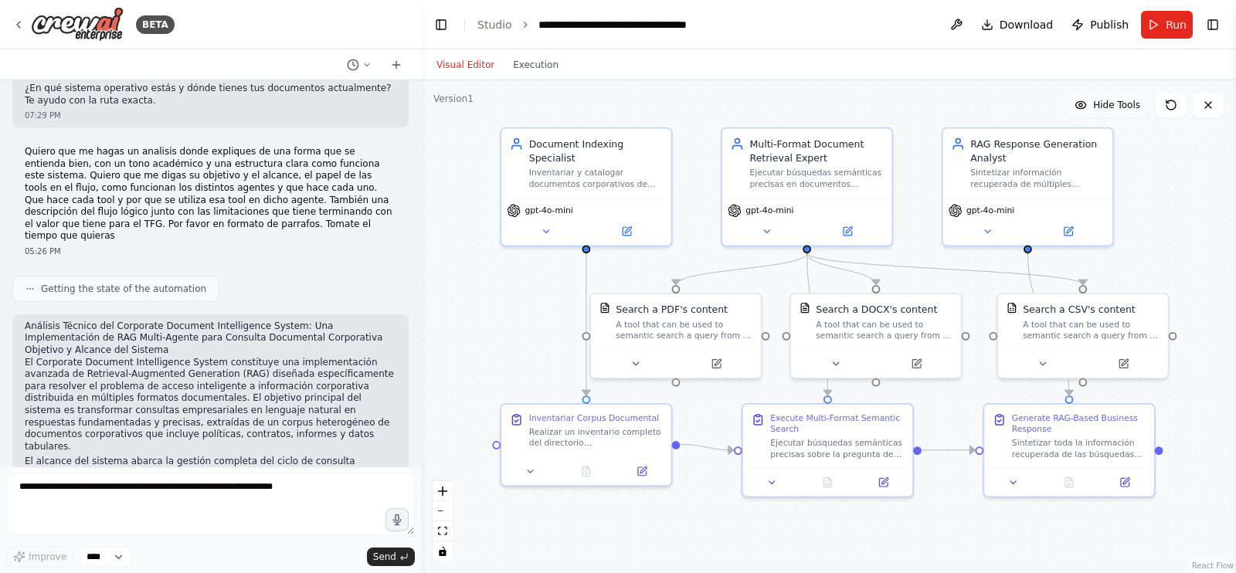
click at [1098, 110] on span "Hide Tools" at bounding box center [1116, 105] width 47 height 12
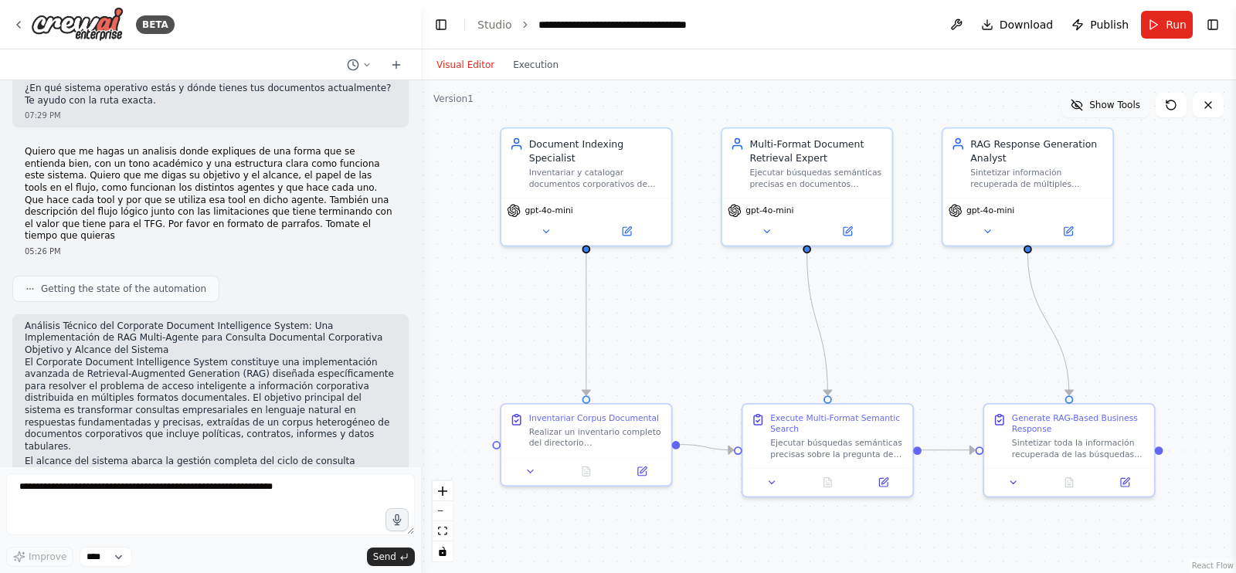
click at [1098, 110] on span "Show Tools" at bounding box center [1114, 105] width 51 height 12
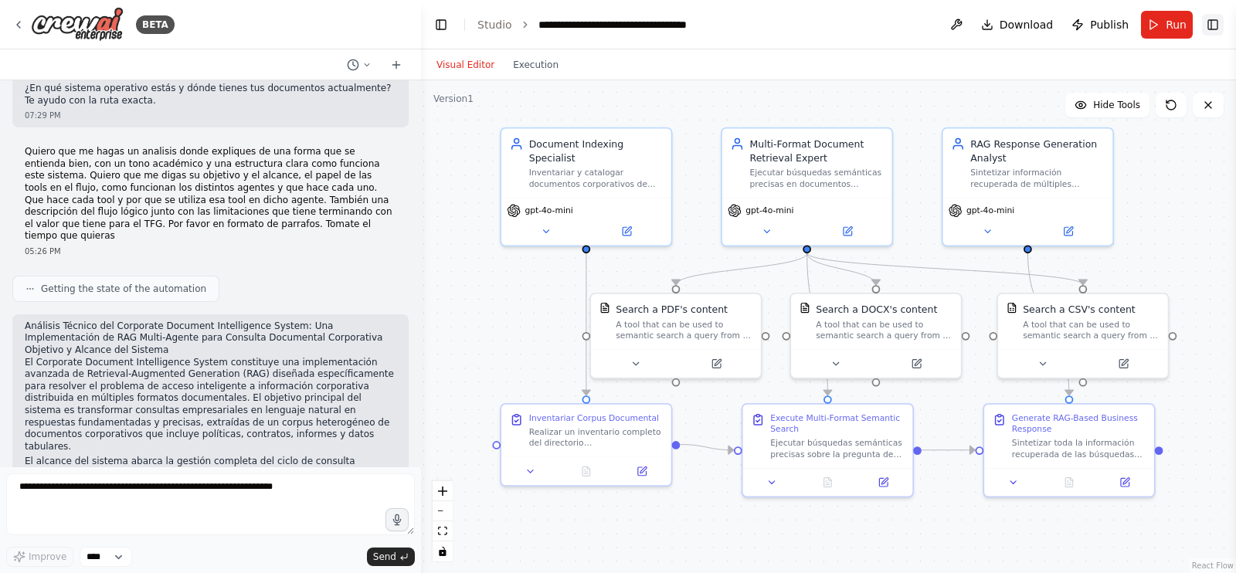
click at [1215, 16] on button "Toggle Right Sidebar" at bounding box center [1213, 25] width 22 height 22
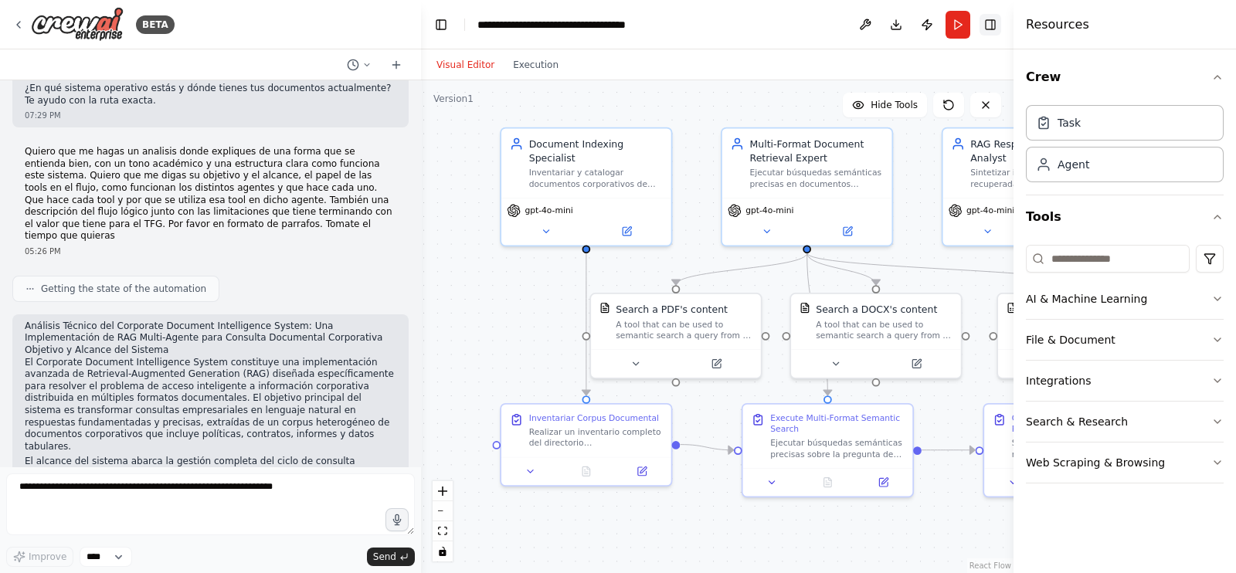
click at [993, 32] on button "Toggle Right Sidebar" at bounding box center [991, 25] width 22 height 22
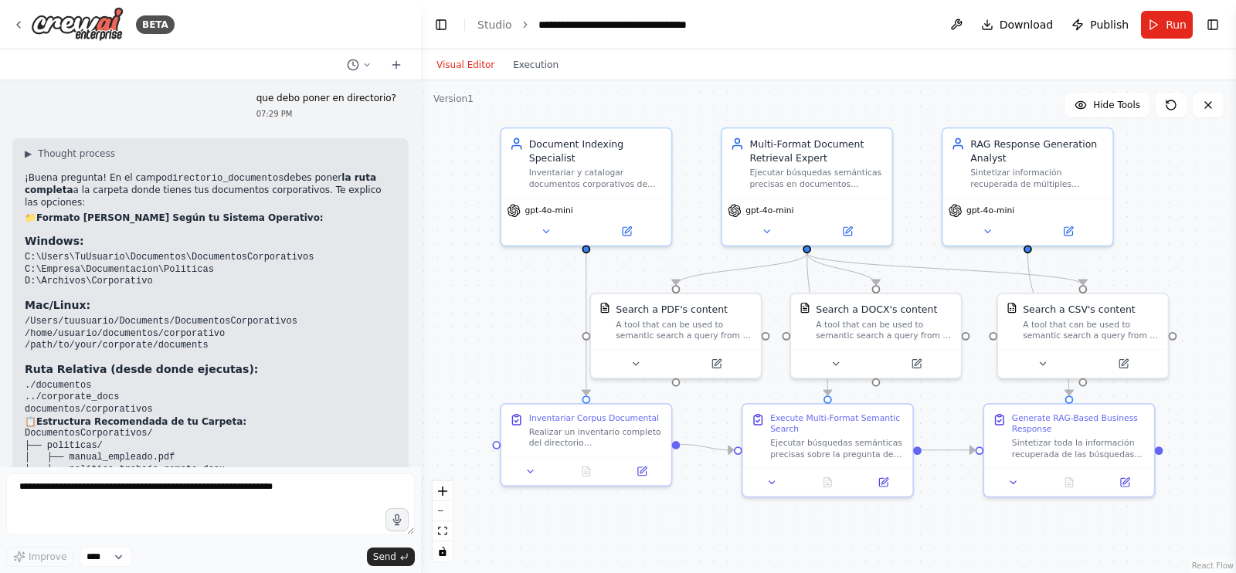
scroll to position [4191, 0]
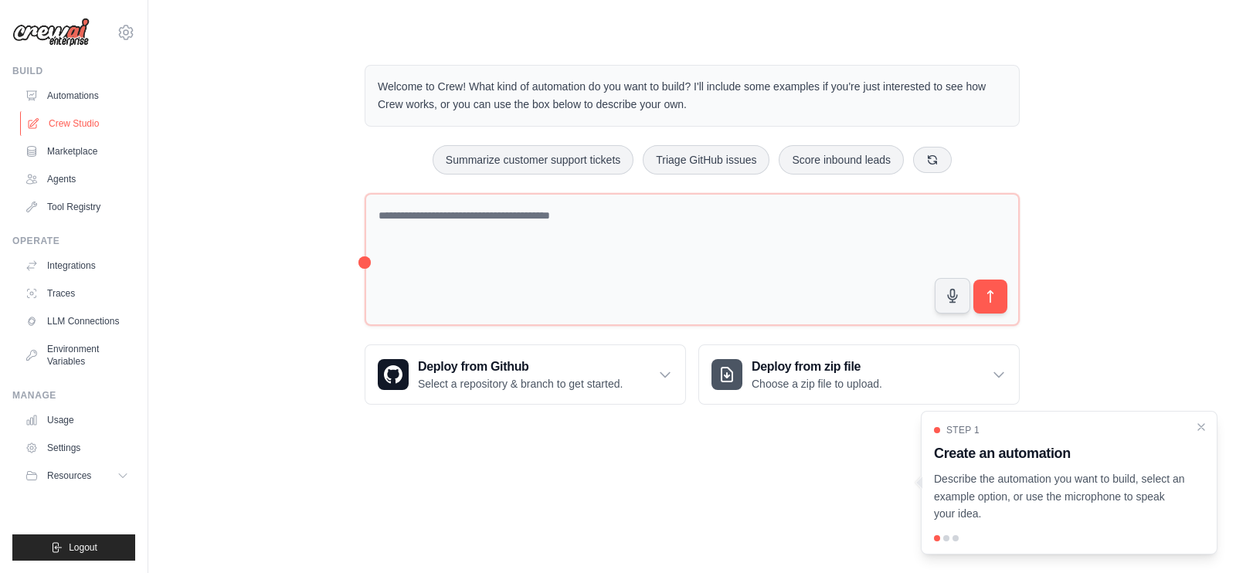
click at [80, 121] on link "Crew Studio" at bounding box center [78, 123] width 117 height 25
click at [59, 125] on link "Crew Studio" at bounding box center [78, 123] width 117 height 25
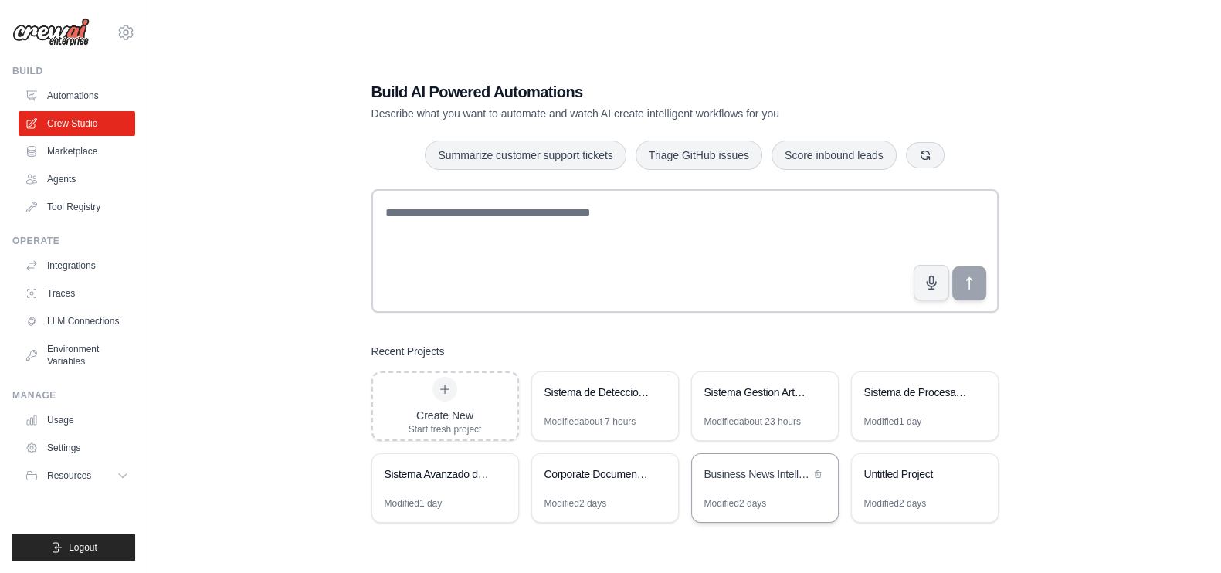
click at [751, 487] on div "Business News Intelligence Monitor" at bounding box center [765, 475] width 146 height 43
click at [718, 488] on div "Business News Intelligence Monitor" at bounding box center [765, 475] width 146 height 43
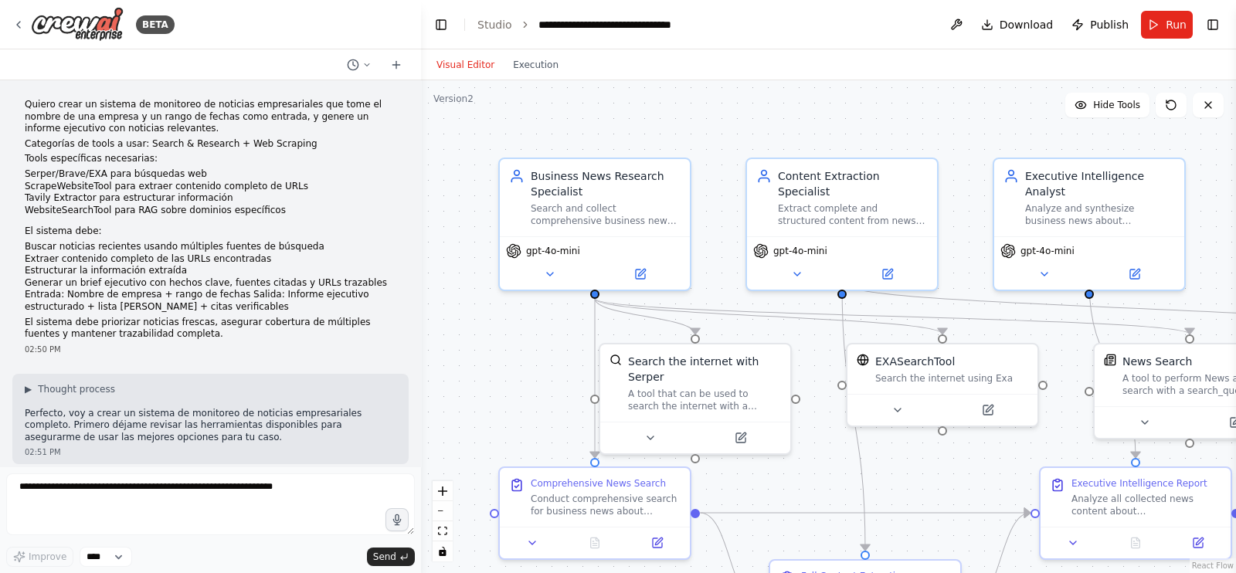
scroll to position [11685, 0]
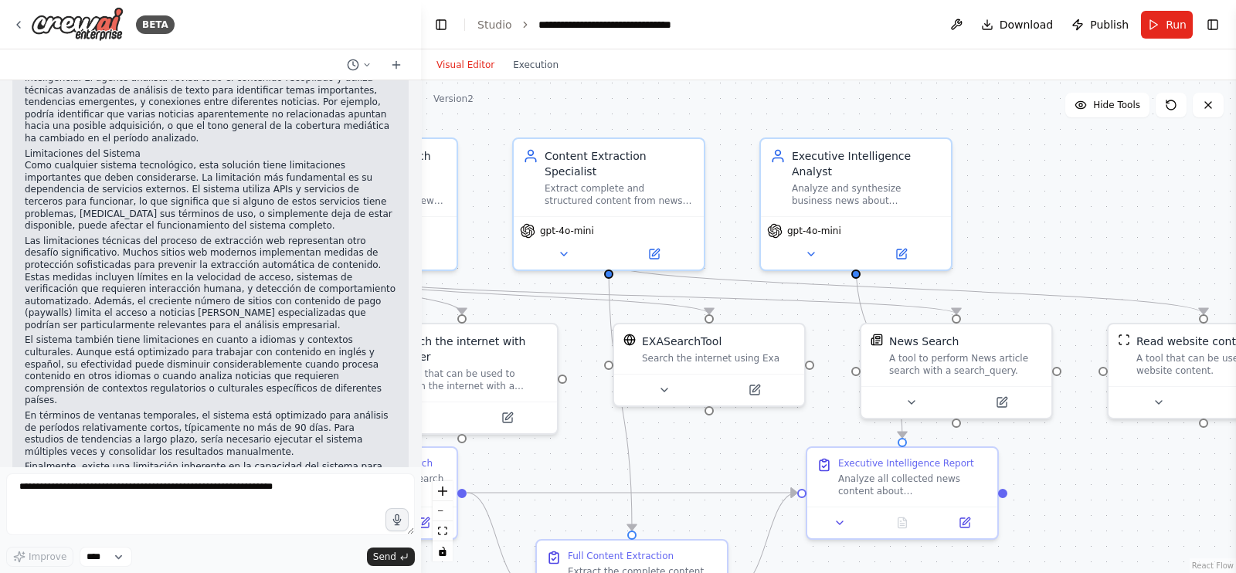
drag, startPoint x: 707, startPoint y: 466, endPoint x: 533, endPoint y: 428, distance: 177.9
click at [533, 428] on div ".deletable-edge-delete-btn { width: 20px; height: 20px; border: 0px solid #ffff…" at bounding box center [828, 326] width 815 height 493
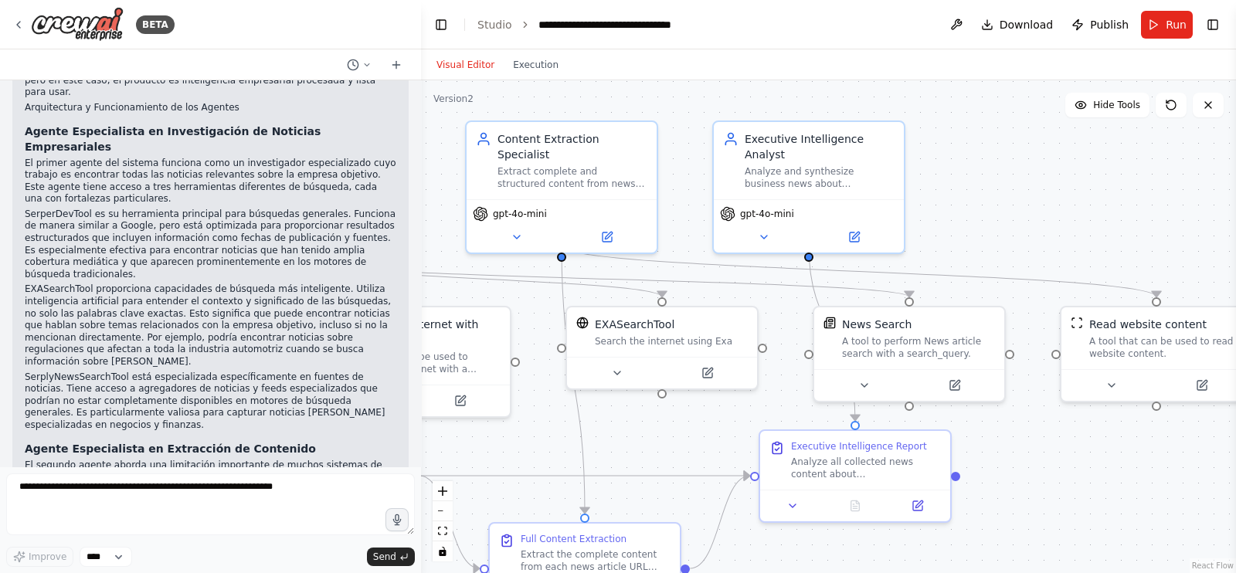
scroll to position [10544, 0]
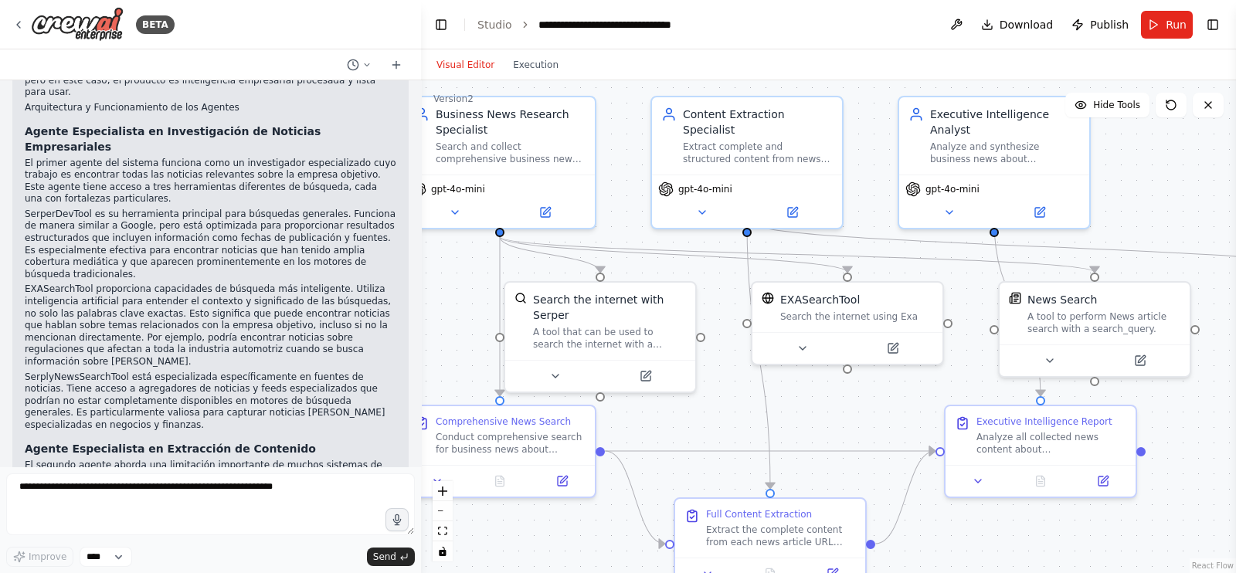
drag, startPoint x: 664, startPoint y: 447, endPoint x: 850, endPoint y: 423, distance: 187.0
click at [850, 423] on div ".deletable-edge-delete-btn { width: 20px; height: 20px; border: 0px solid #ffff…" at bounding box center [828, 326] width 815 height 493
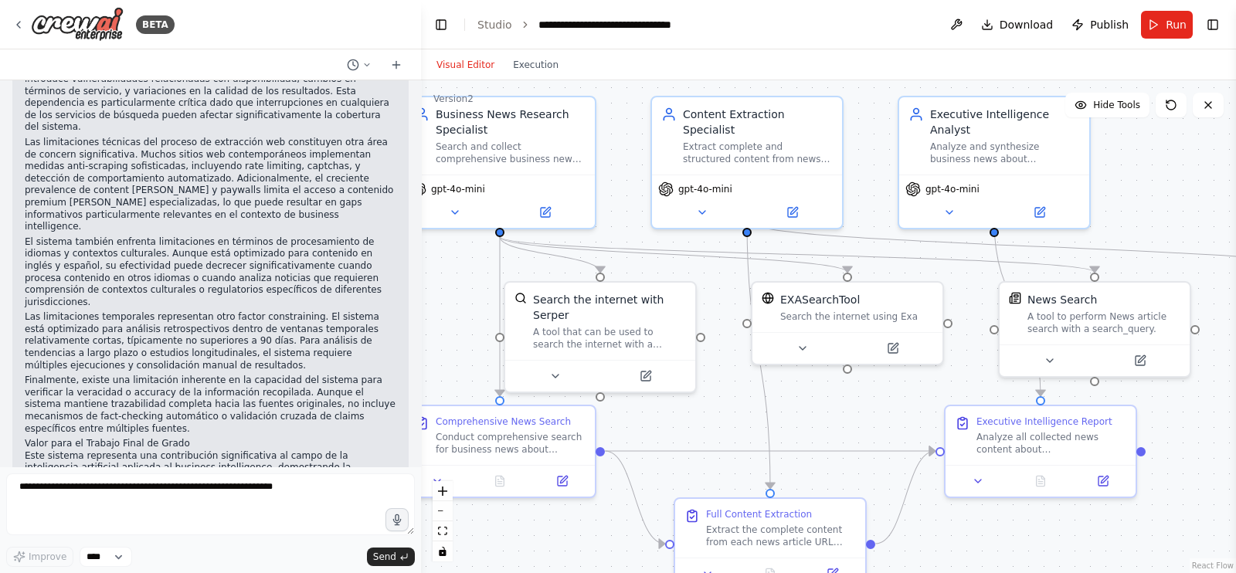
scroll to position [9070, 0]
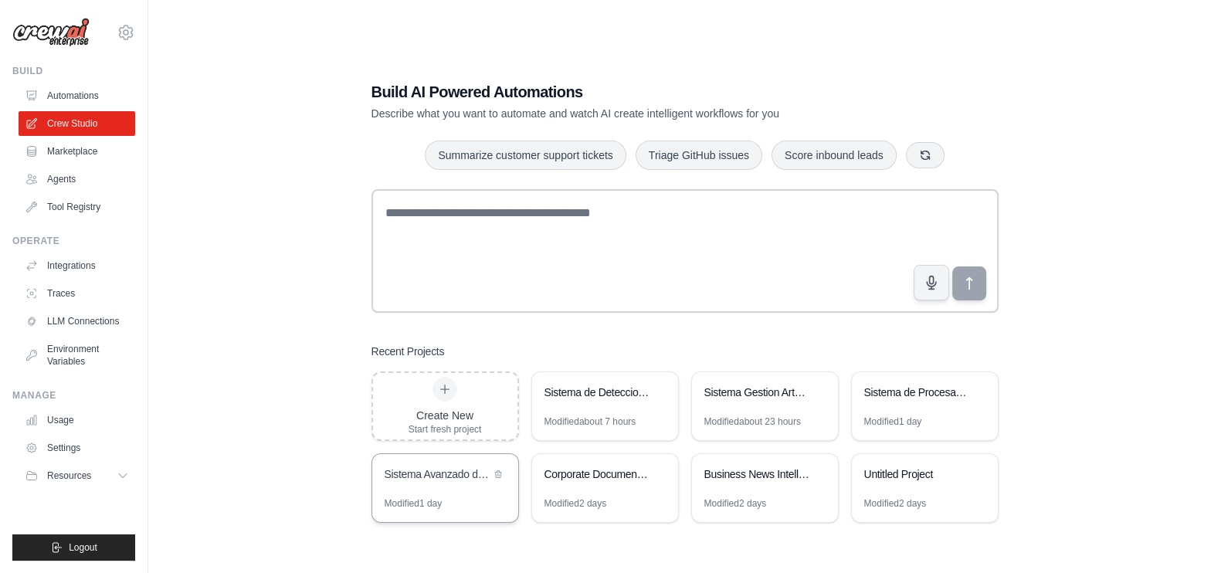
click at [429, 486] on div "Sistema Avanzado de Analytics Cuantitativo para E-commerce" at bounding box center [445, 475] width 146 height 43
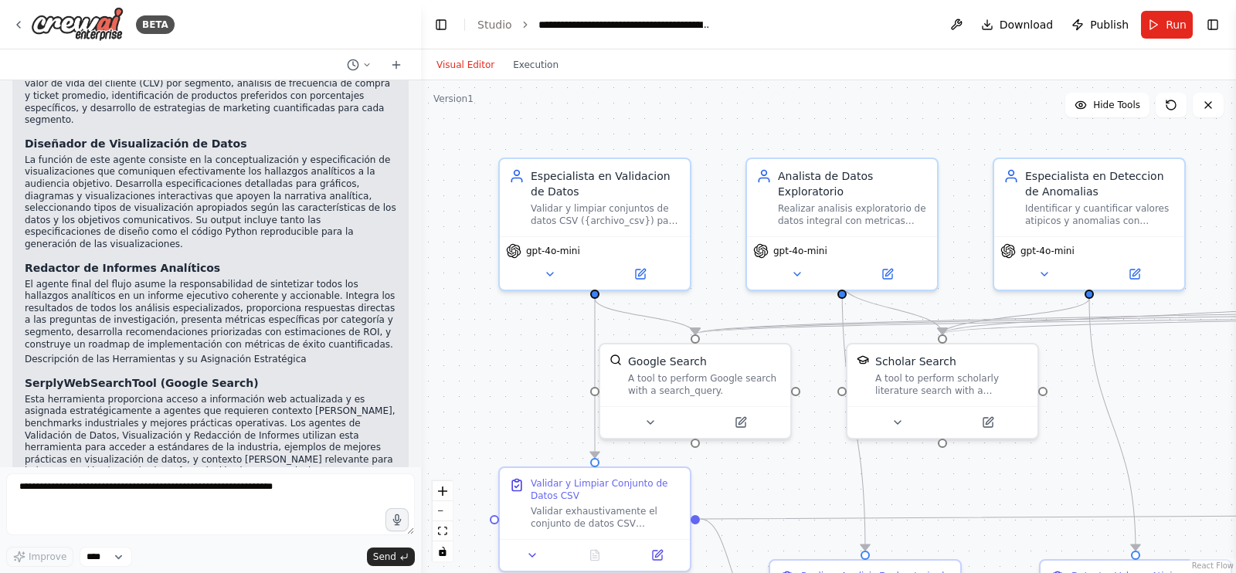
scroll to position [13736, 0]
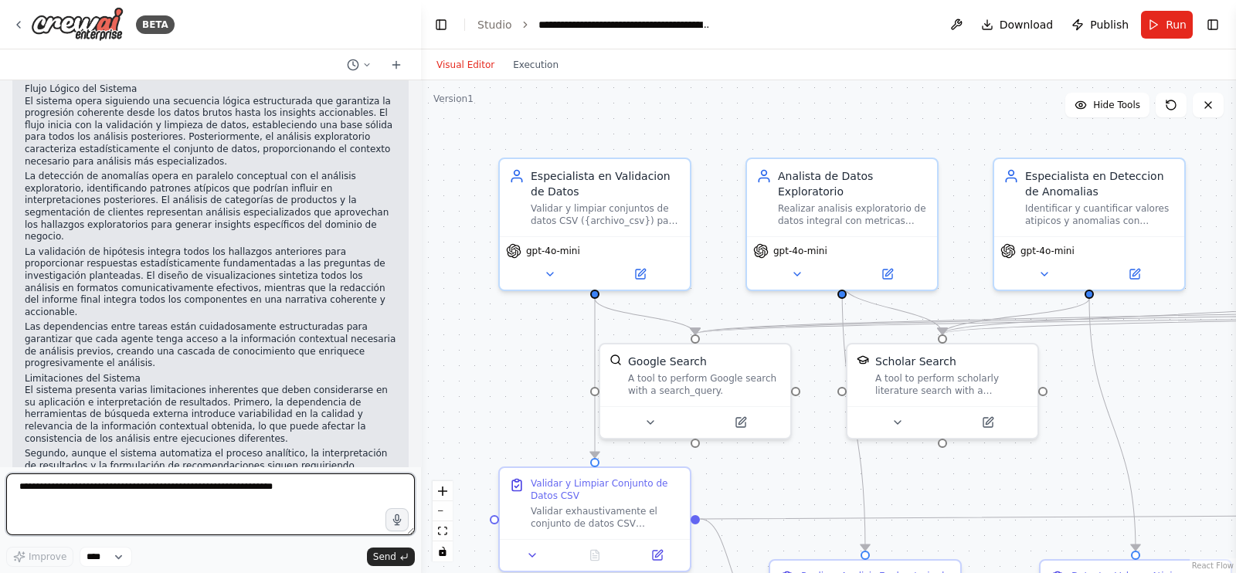
click at [263, 488] on textarea at bounding box center [210, 505] width 409 height 62
type textarea "*"
paste textarea "**********"
type textarea "**********"
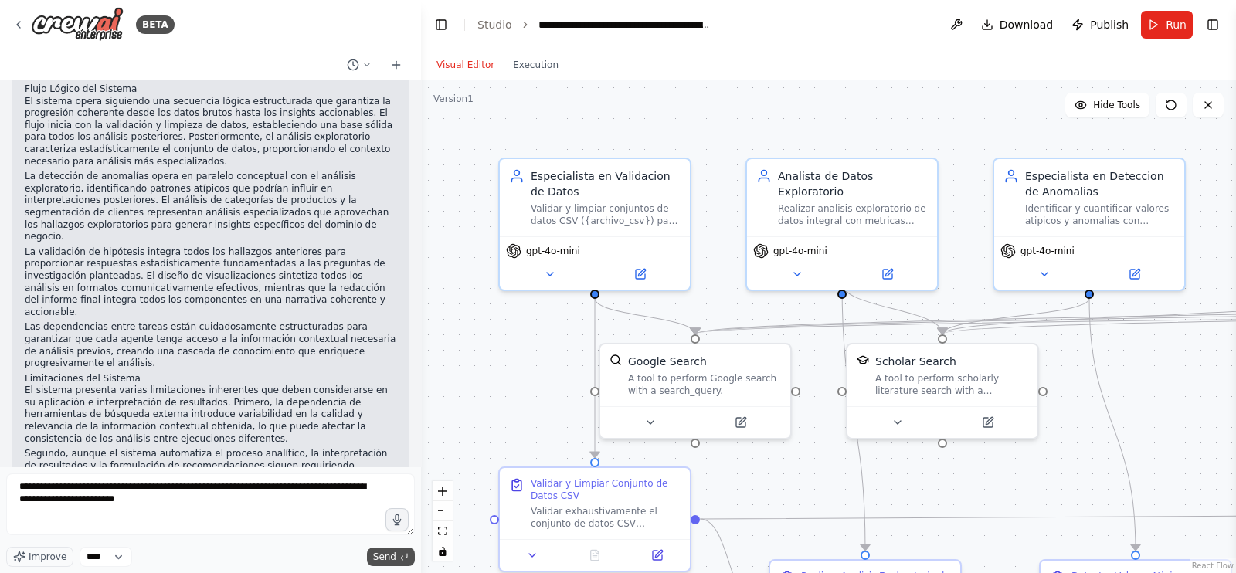
click at [382, 555] on span "Send" at bounding box center [384, 557] width 23 height 12
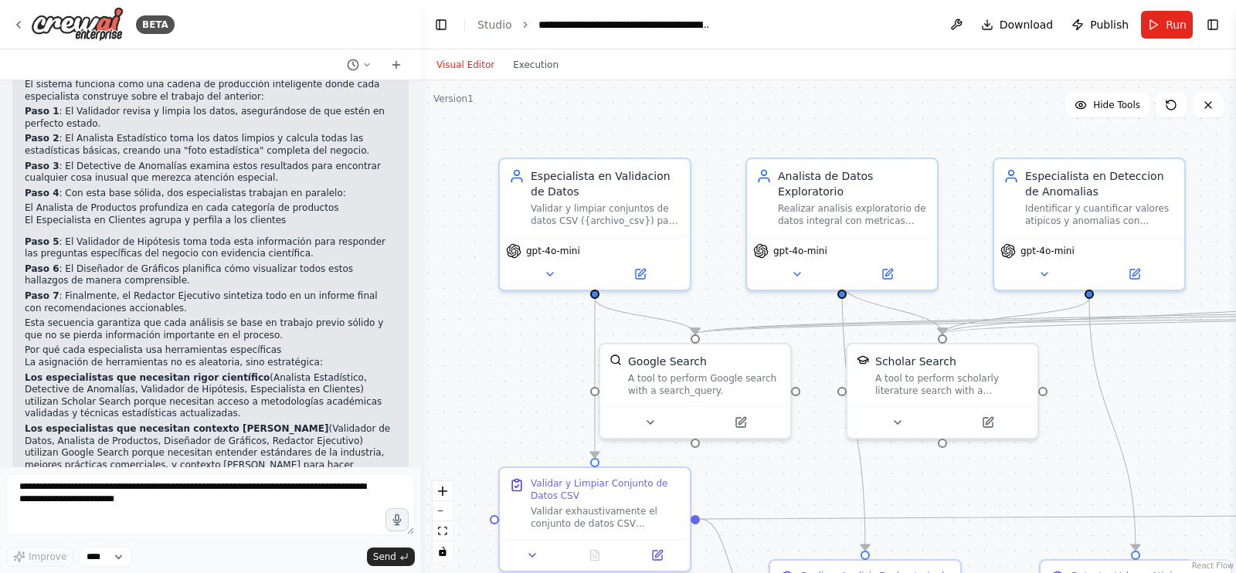
scroll to position [16007, 0]
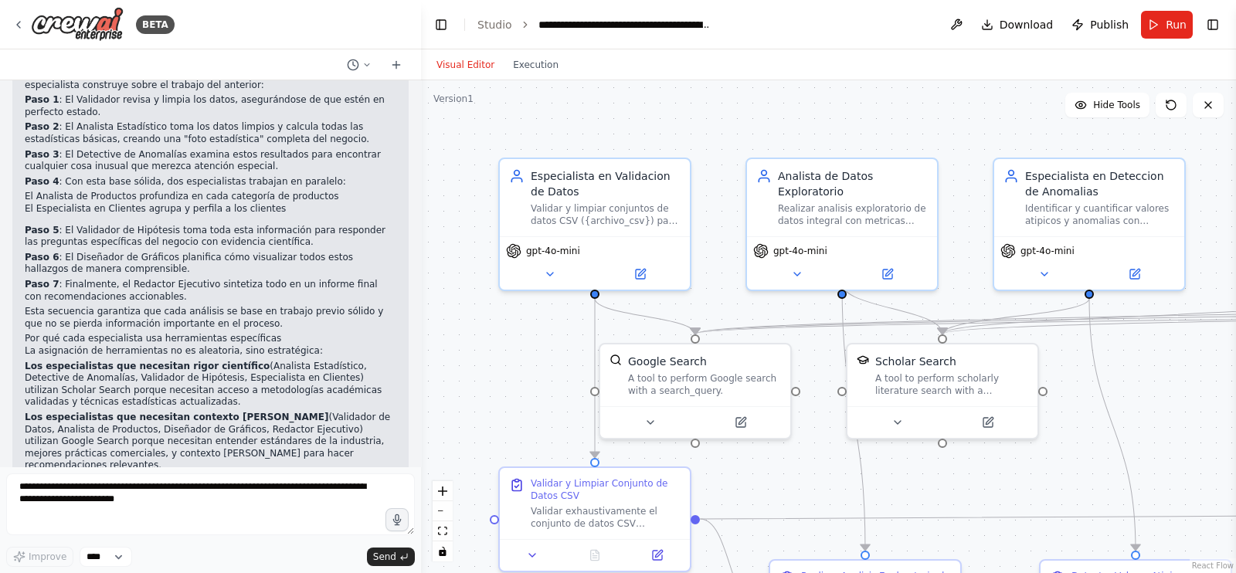
drag, startPoint x: 164, startPoint y: 438, endPoint x: 135, endPoint y: 392, distance: 54.5
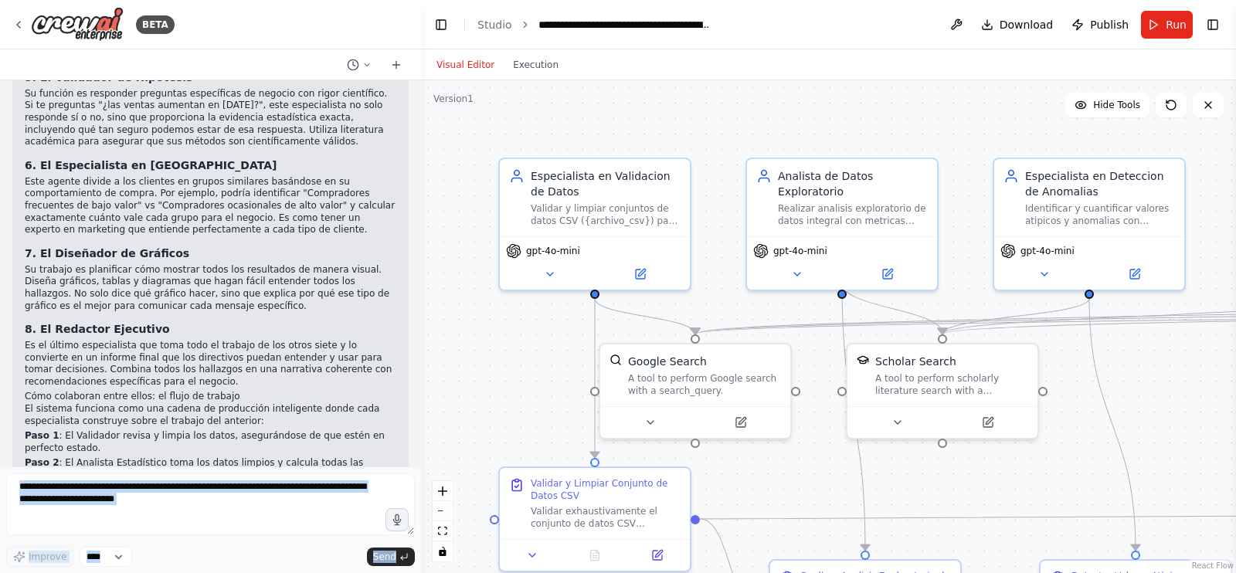
scroll to position [15512, 0]
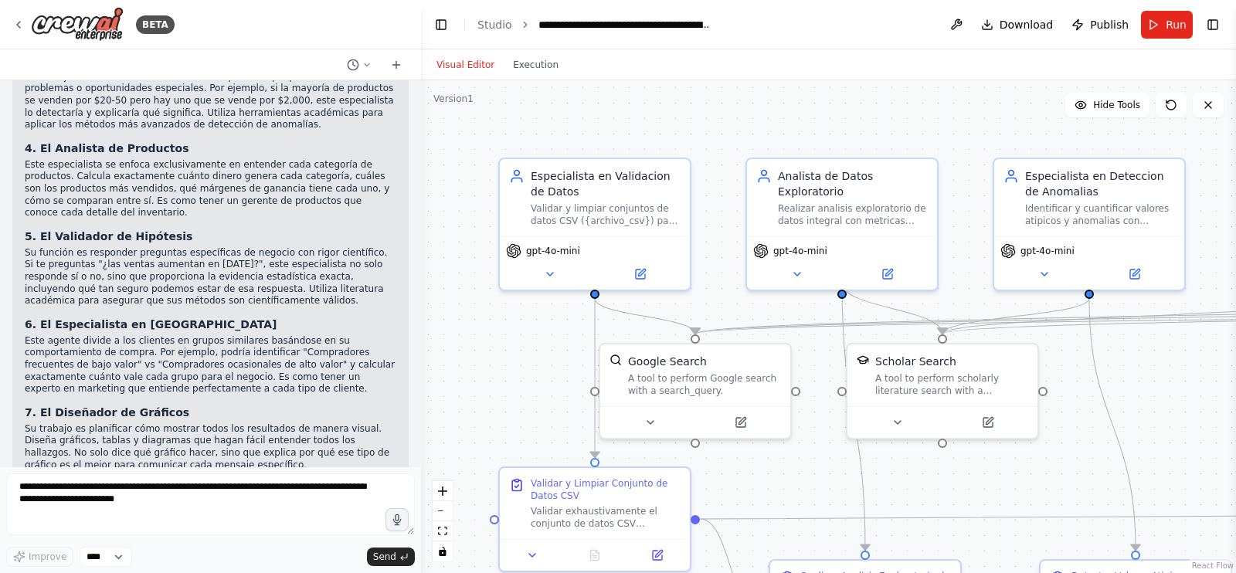
drag, startPoint x: 99, startPoint y: 431, endPoint x: 37, endPoint y: 104, distance: 332.6
click at [37, 104] on div "▶ Thought process Análisis del Sistema Automatizado de Análisis de Datos median…" at bounding box center [211, 464] width 372 height 2250
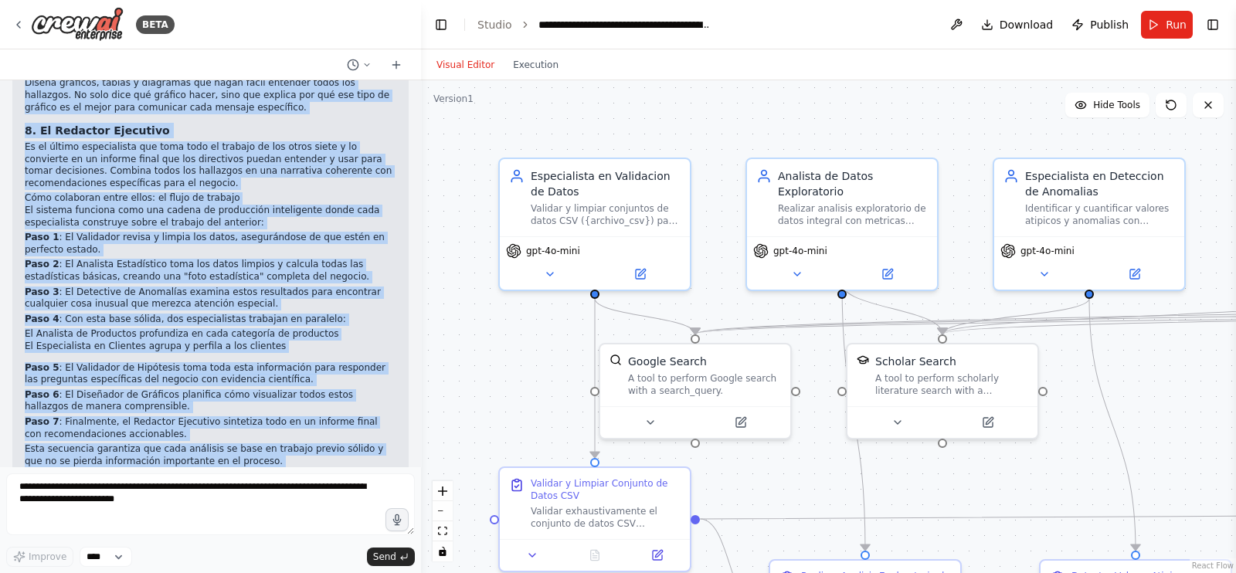
scroll to position [16007, 0]
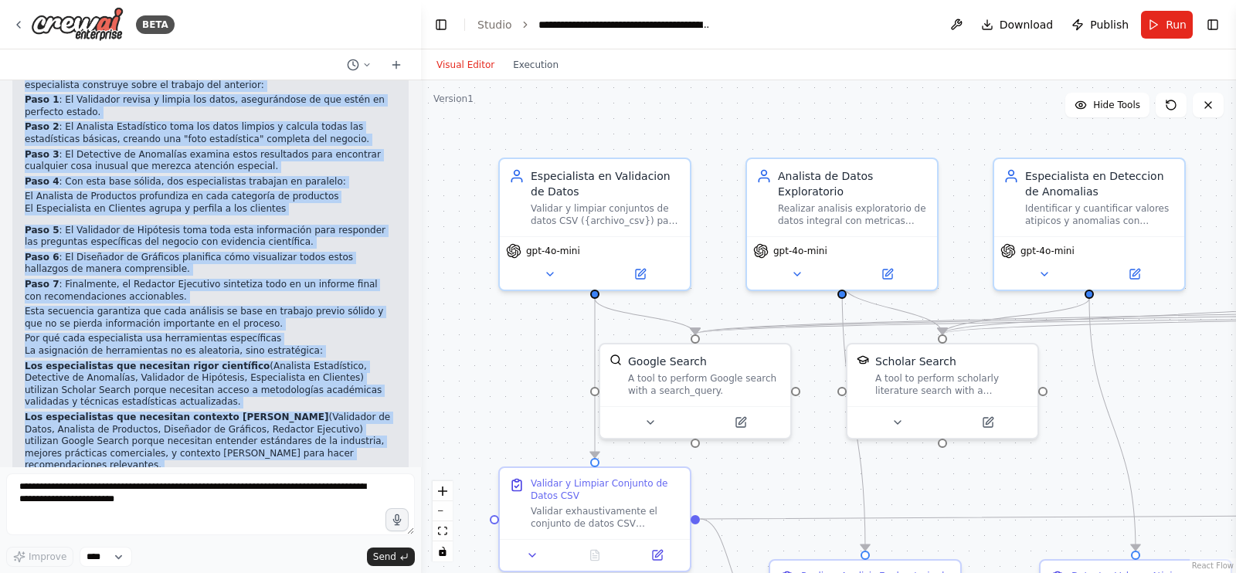
drag, startPoint x: 24, startPoint y: 276, endPoint x: 322, endPoint y: 430, distance: 335.8
copy div "Análisis del Sistema Automatizado de Análisis de Datos mediante Agentes Especia…"
drag, startPoint x: 27, startPoint y: 245, endPoint x: 154, endPoint y: 431, distance: 225.2
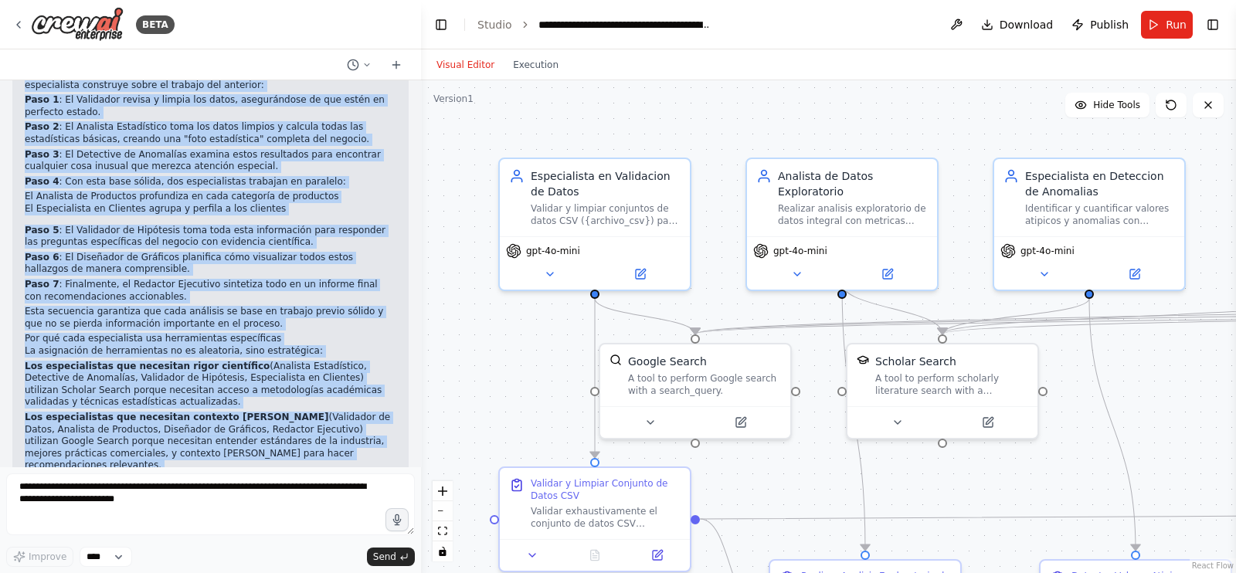
copy div "Análisis del Sistema Automatizado de Análisis de Datos mediante Agentes Especia…"
click at [551, 345] on div ".deletable-edge-delete-btn { width: 20px; height: 20px; border: 0px solid #ffff…" at bounding box center [828, 326] width 815 height 493
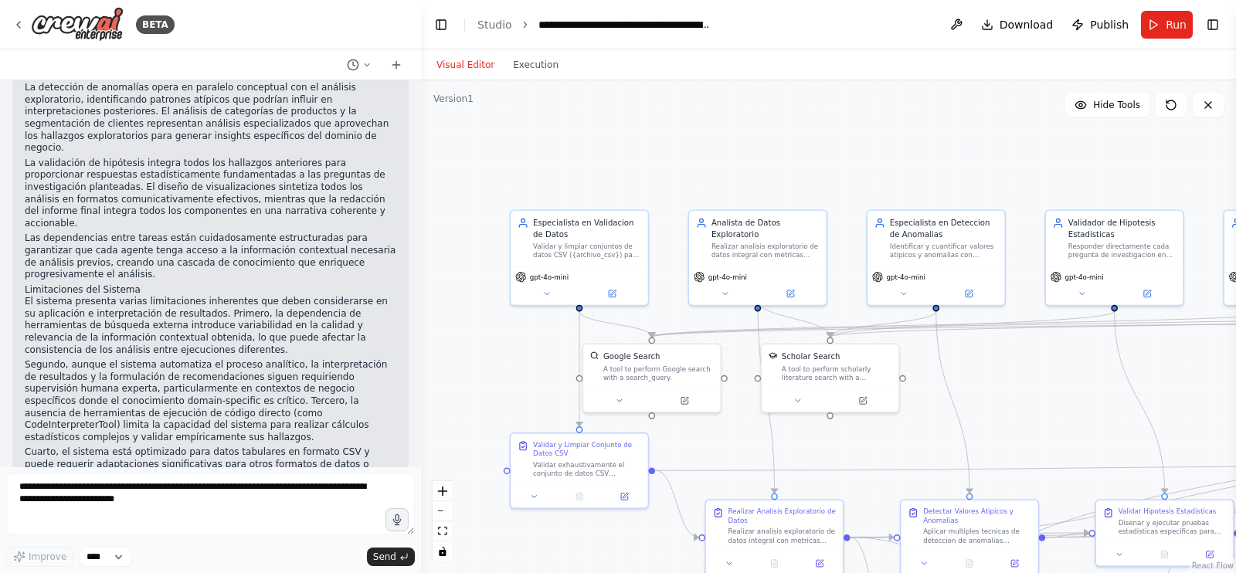
scroll to position [13815, 0]
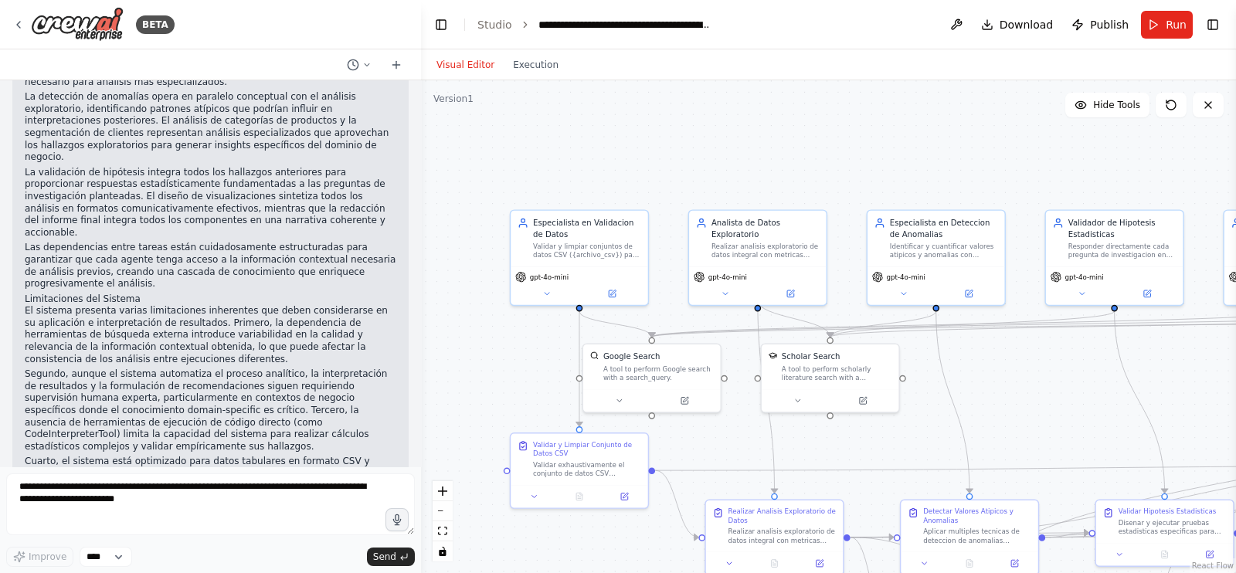
drag, startPoint x: 181, startPoint y: 413, endPoint x: 27, endPoint y: 397, distance: 154.5
drag, startPoint x: 23, startPoint y: 398, endPoint x: 185, endPoint y: 415, distance: 163.1
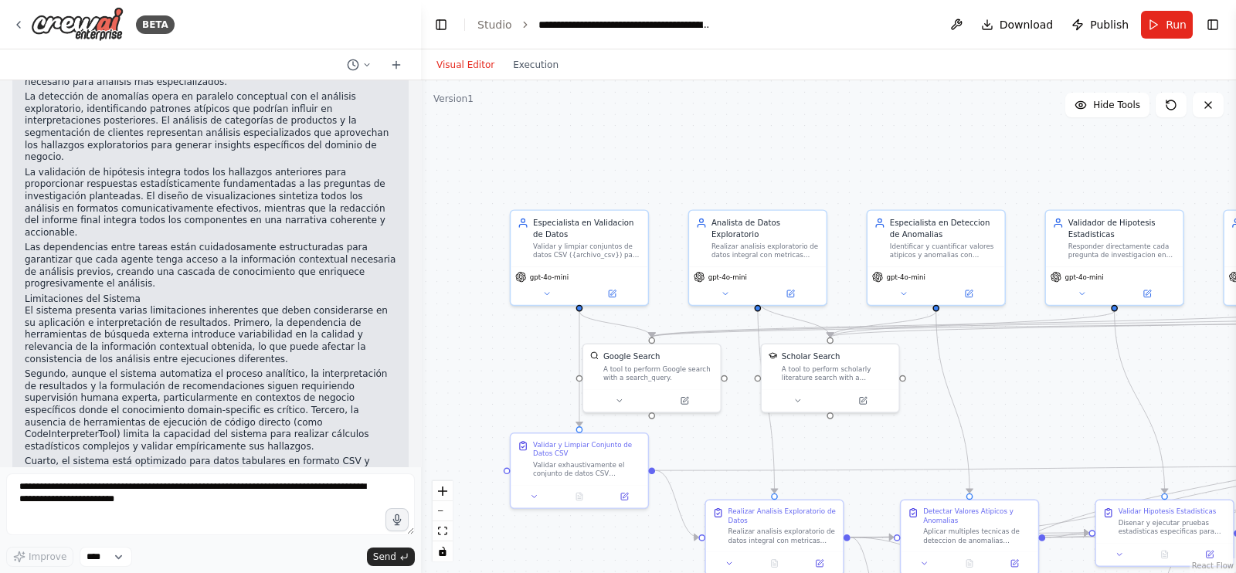
copy p "reescribelo de una forma un poco más legible, donde cualquiera pueda entenderlo…"
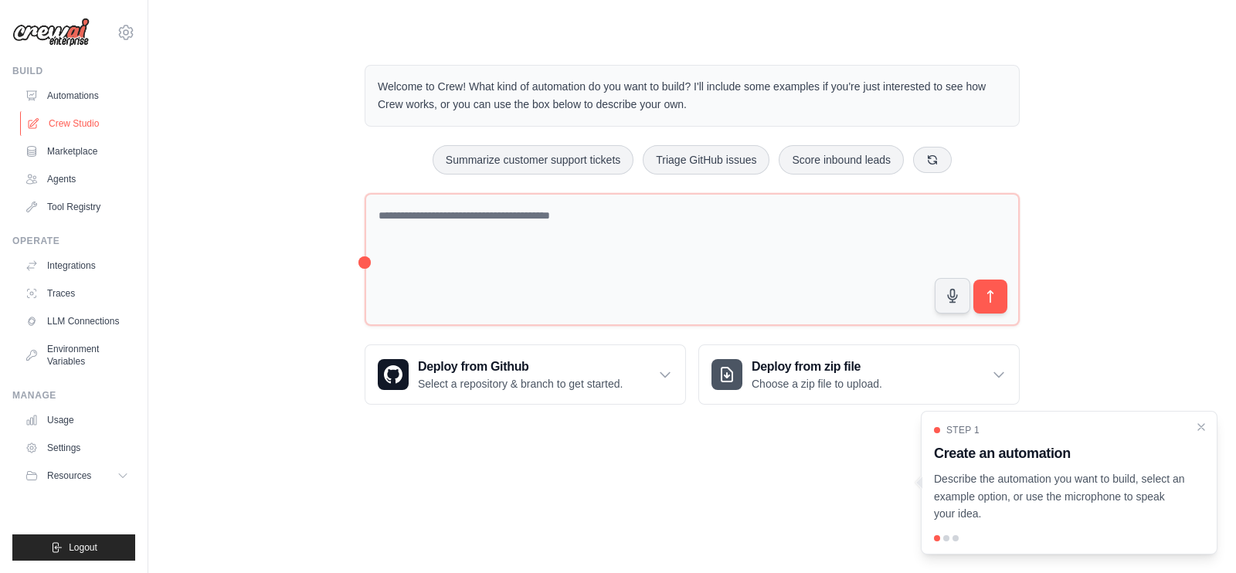
click at [92, 120] on link "Crew Studio" at bounding box center [78, 123] width 117 height 25
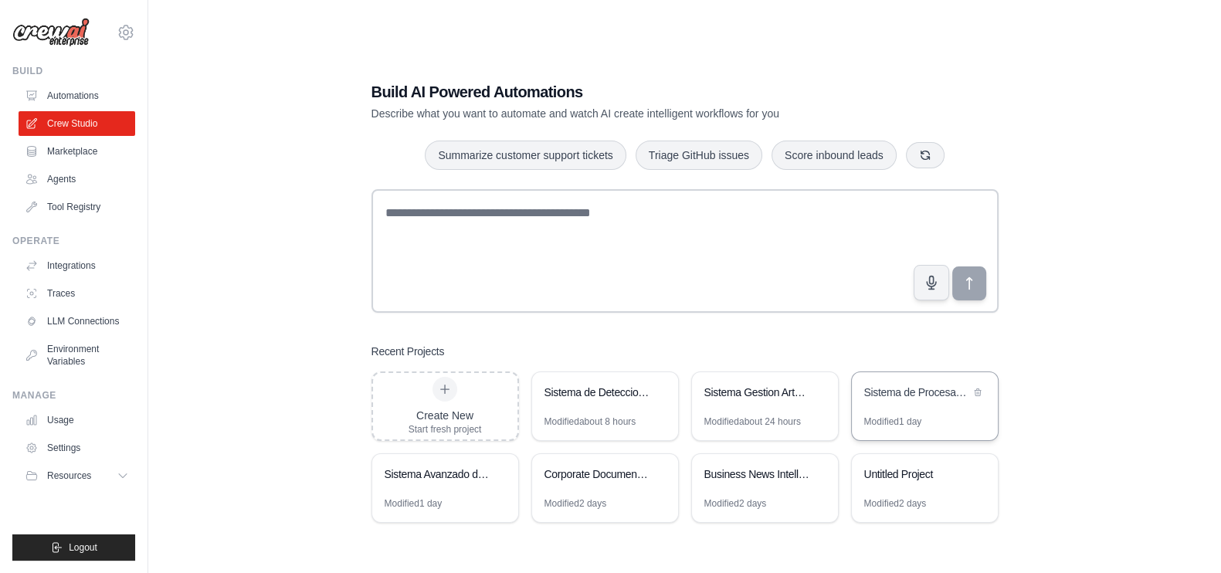
click at [908, 401] on div "Sistema de Procesamiento Automatico de Facturas" at bounding box center [917, 394] width 106 height 19
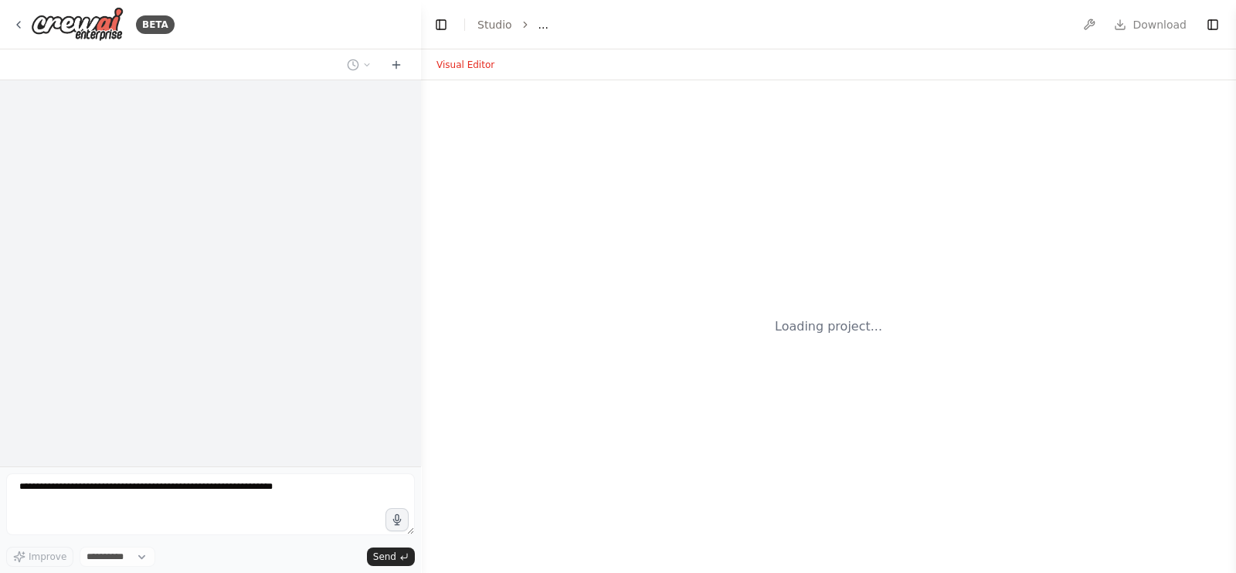
select select "****"
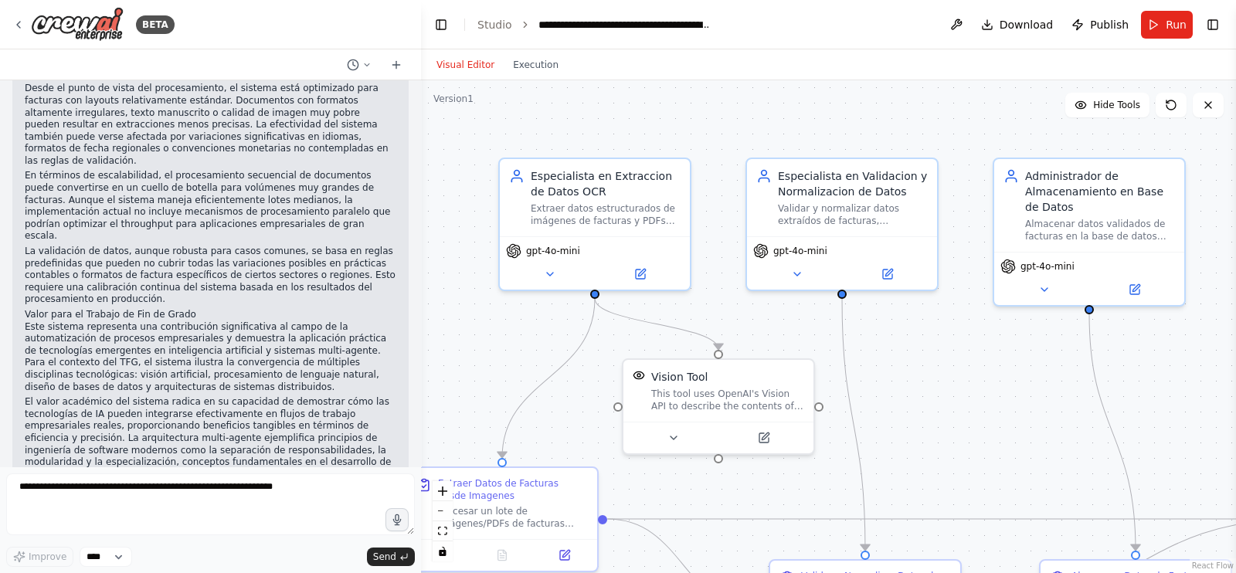
scroll to position [11528, 0]
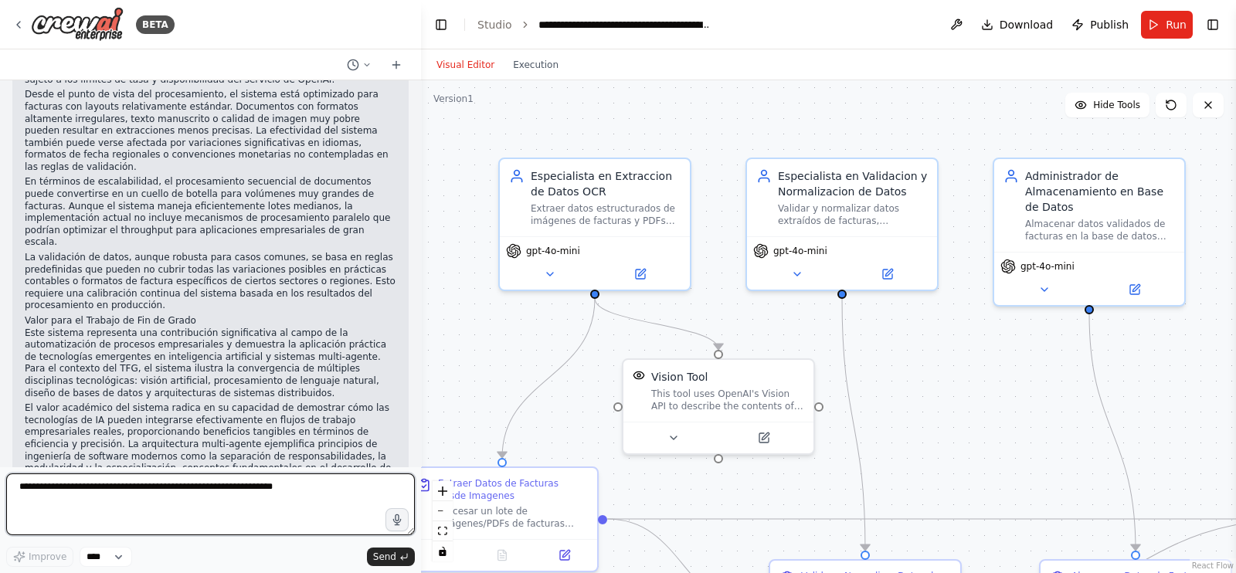
click at [294, 501] on textarea at bounding box center [210, 505] width 409 height 62
click at [355, 487] on textarea at bounding box center [210, 505] width 409 height 62
paste textarea "**********"
type textarea "**********"
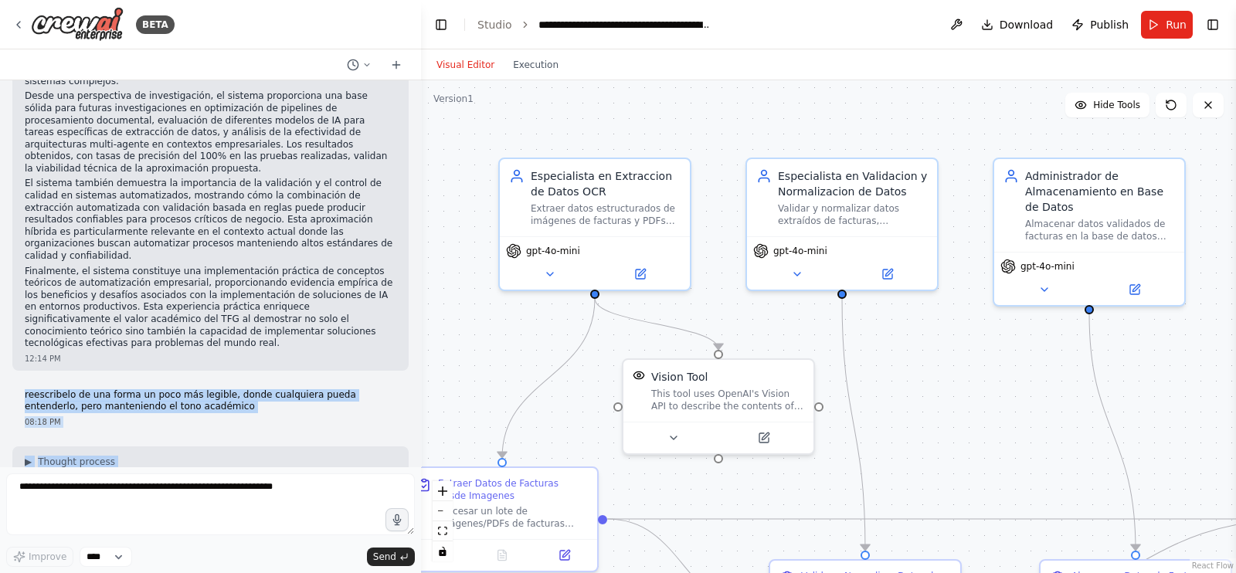
scroll to position [11912, 0]
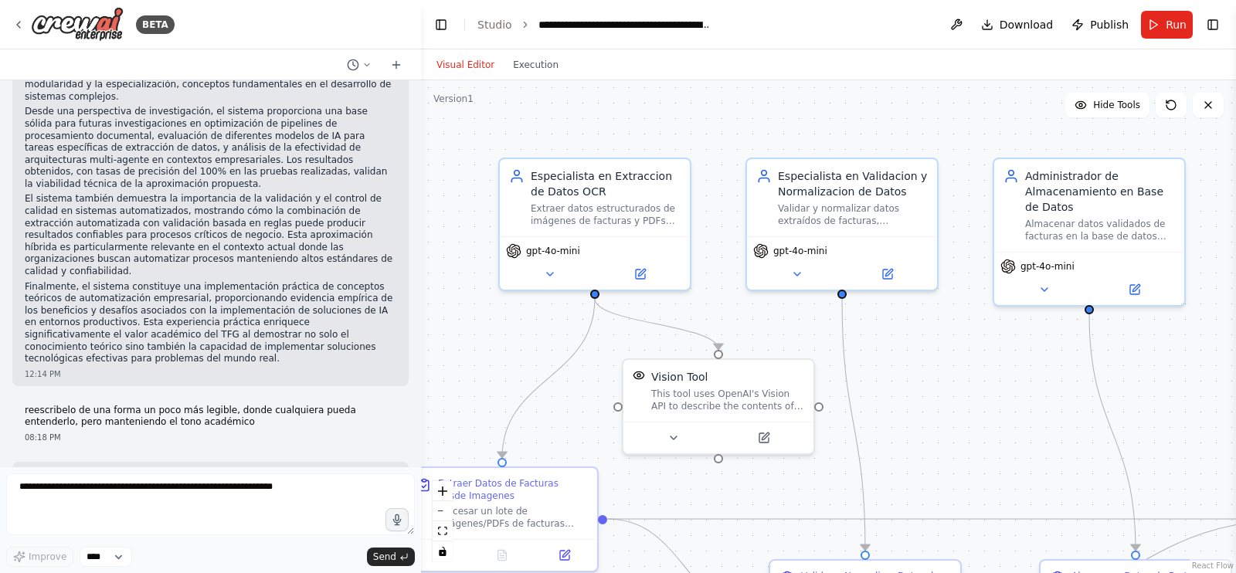
drag, startPoint x: 103, startPoint y: 442, endPoint x: 15, endPoint y: 192, distance: 264.4
copy div "Loremips dol Sitamet co Adipiscingeli Seddoeiusm te Incididu: Utl Etdolore Magn…"
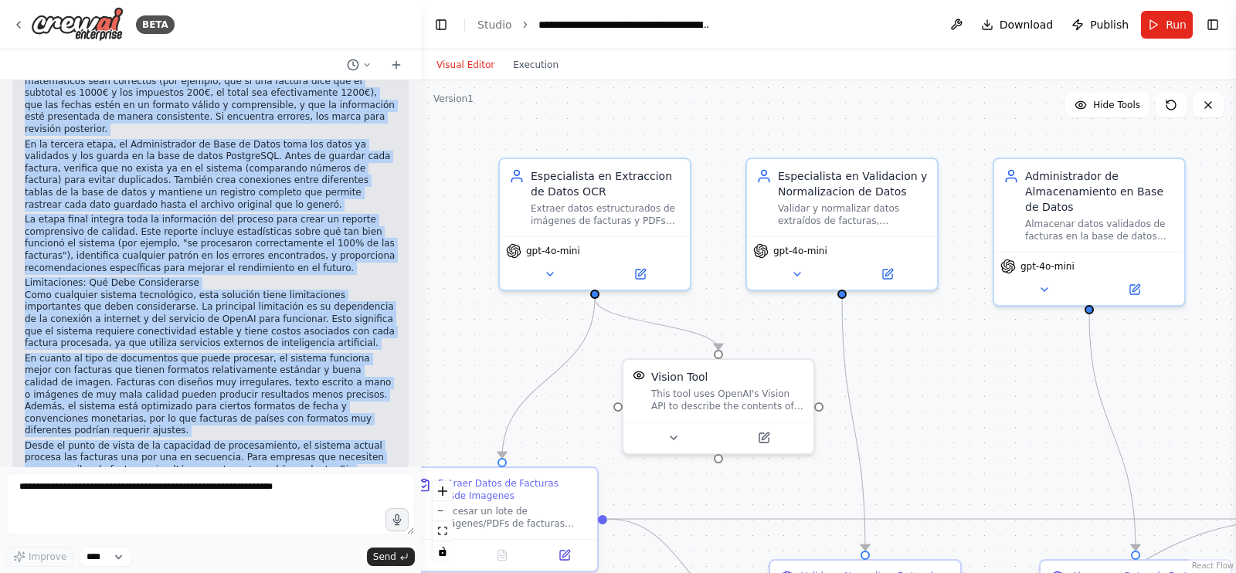
scroll to position [13380, 0]
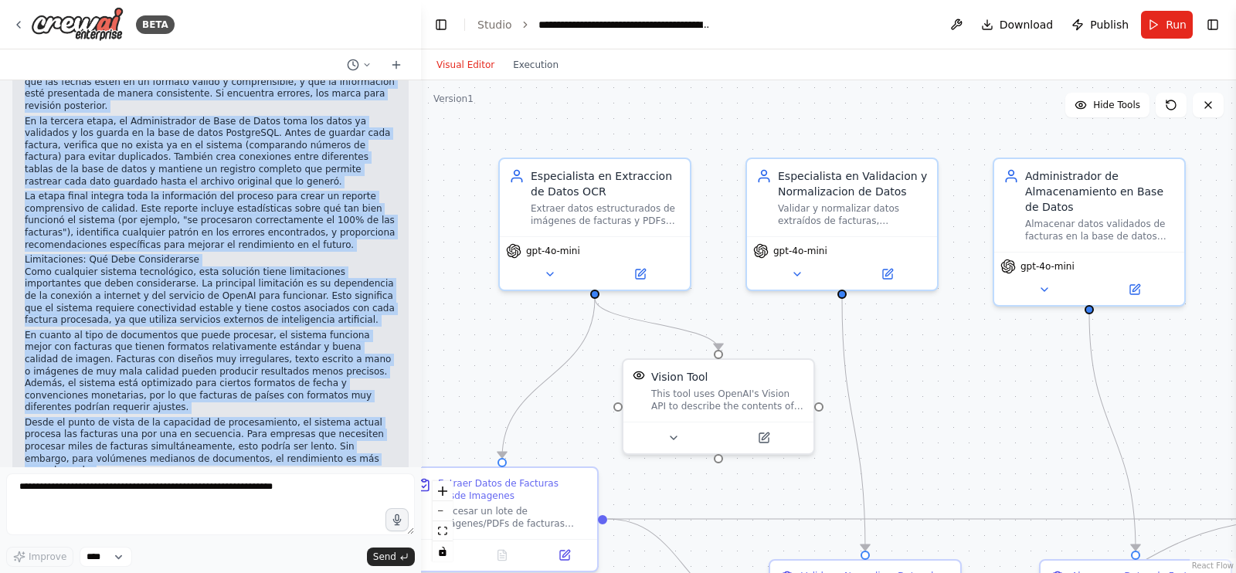
drag, startPoint x: 26, startPoint y: 156, endPoint x: 330, endPoint y: 426, distance: 406.6
copy div "Loremips dol Sitamet co Adipiscingeli Seddoeiusm te Incididu: Utl Etdolore Magn…"
